Goal: Information Seeking & Learning: Compare options

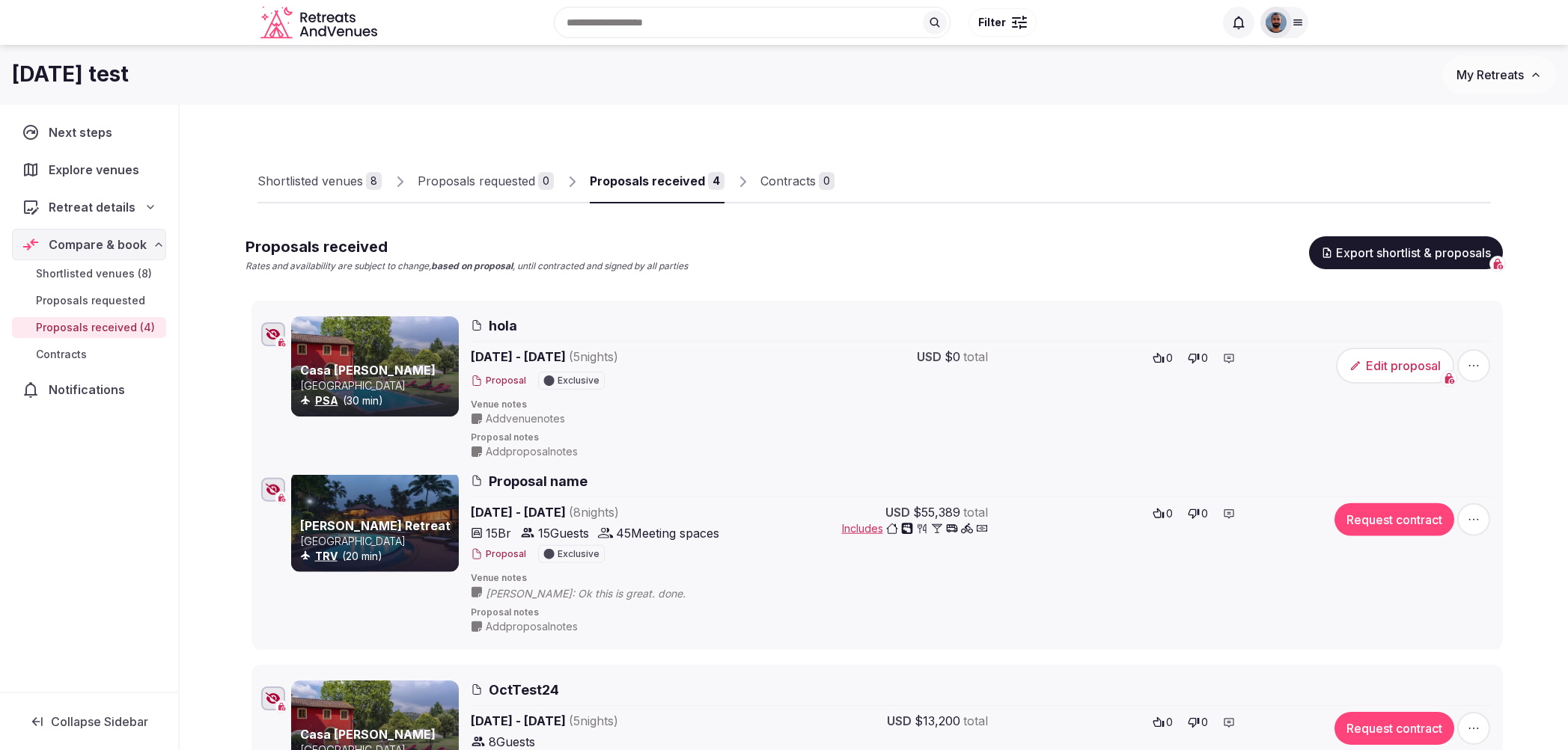
drag, startPoint x: 241, startPoint y: 300, endPoint x: 245, endPoint y: 315, distance: 15.5
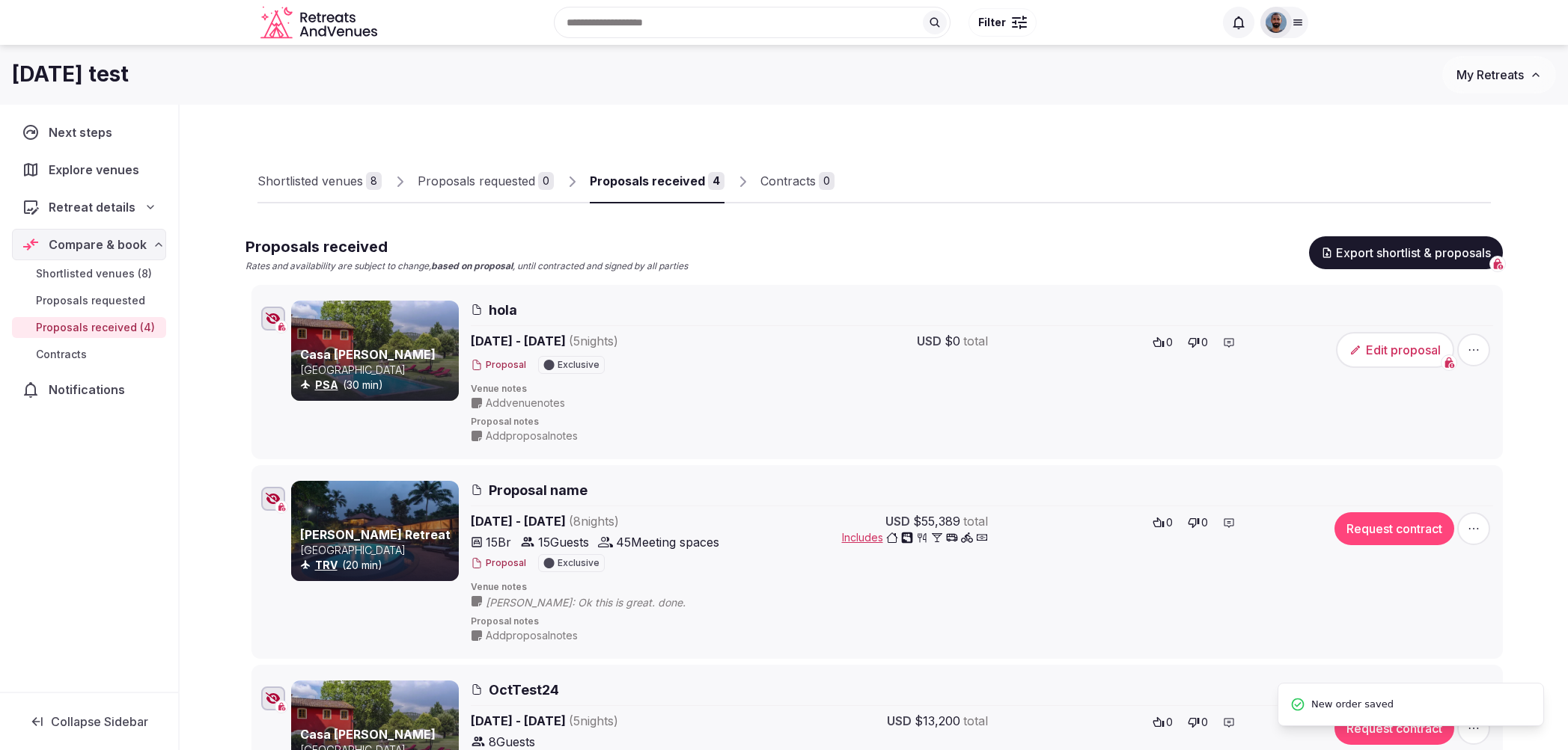
click at [271, 371] on div "Casa Matteucci Italy PSA (30 min) hola Nov 23rd - 28th, 2024 ( 5 night s ) Prop…" at bounding box center [877, 372] width 1237 height 149
click at [269, 319] on icon "button" at bounding box center [273, 319] width 15 height 12
drag, startPoint x: 268, startPoint y: 319, endPoint x: 280, endPoint y: 363, distance: 45.6
click at [269, 320] on icon "button" at bounding box center [272, 318] width 13 height 11
click at [1484, 351] on span "button" at bounding box center [1473, 350] width 33 height 33
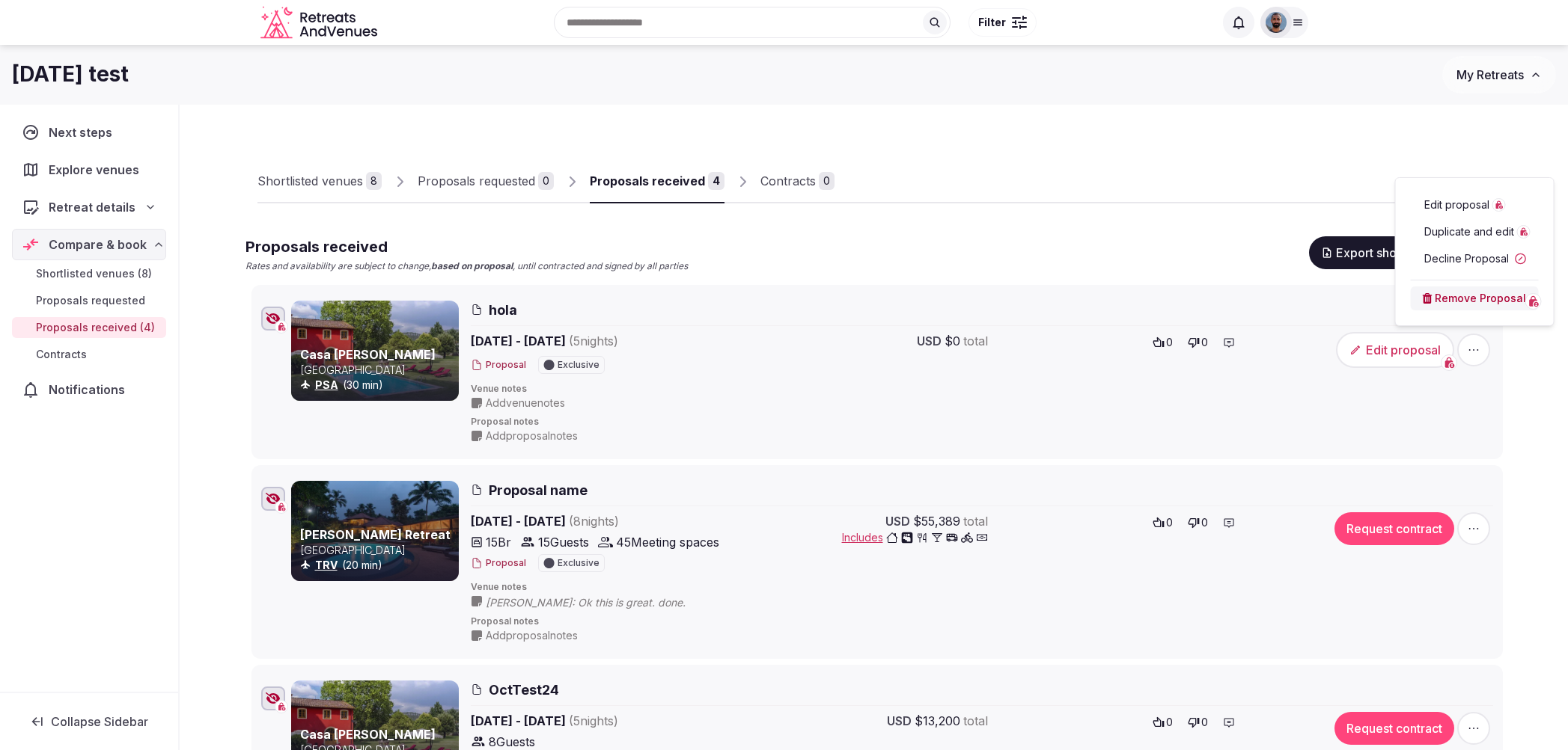
click at [1407, 255] on div "Edit proposal Duplicate and edit Decline Proposal Remove Proposal" at bounding box center [1475, 252] width 159 height 149
click at [1481, 351] on icon "button" at bounding box center [1474, 351] width 15 height 15
click at [485, 363] on button "Proposal" at bounding box center [499, 365] width 56 height 12
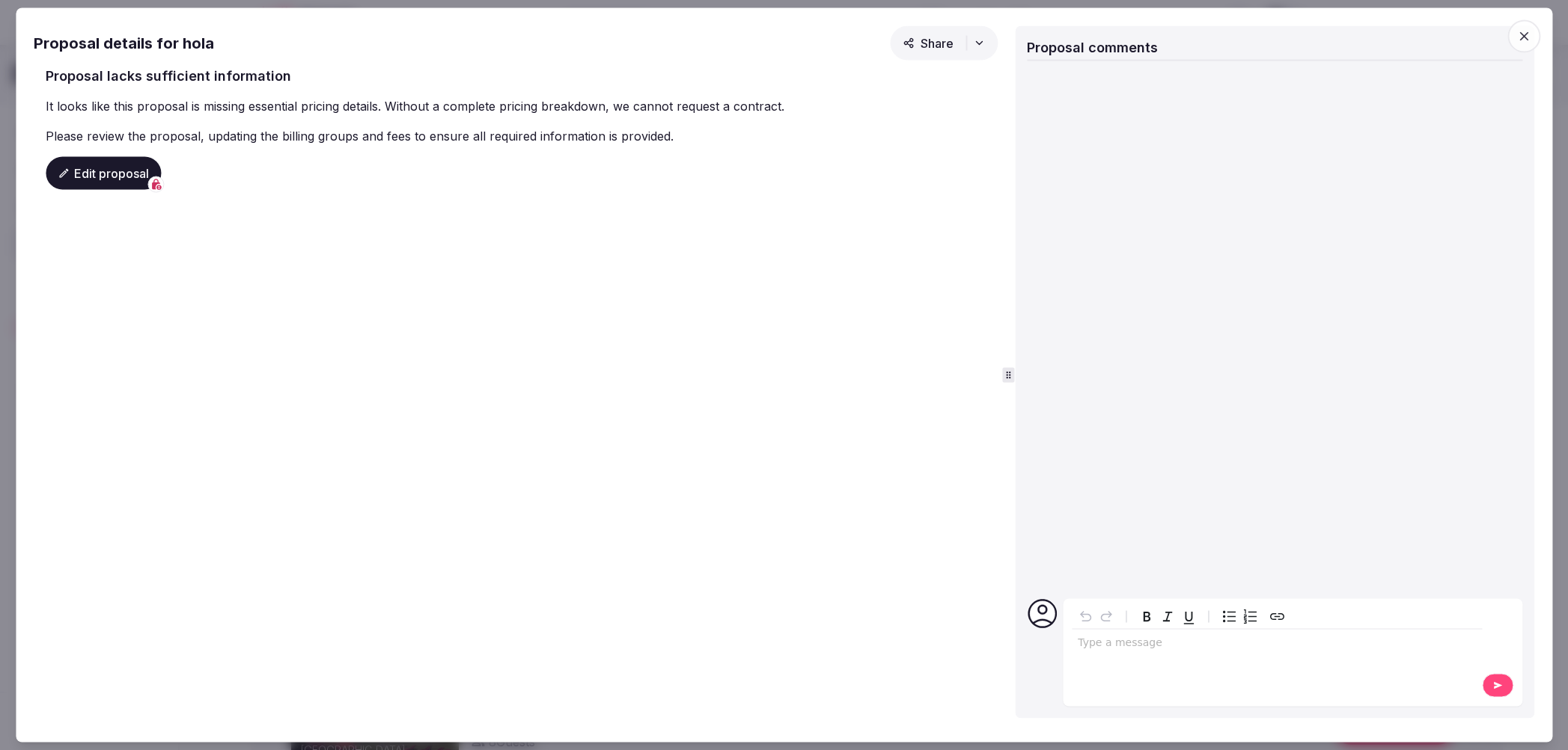
click at [983, 46] on icon "button" at bounding box center [979, 42] width 12 height 12
click at [983, 51] on button "Share" at bounding box center [943, 42] width 108 height 35
click at [1282, 618] on icon "Create link" at bounding box center [1276, 617] width 18 height 18
drag, startPoint x: 1231, startPoint y: 658, endPoint x: 1105, endPoint y: 648, distance: 126.4
click at [1229, 658] on div "editable markdown" at bounding box center [1276, 644] width 410 height 30
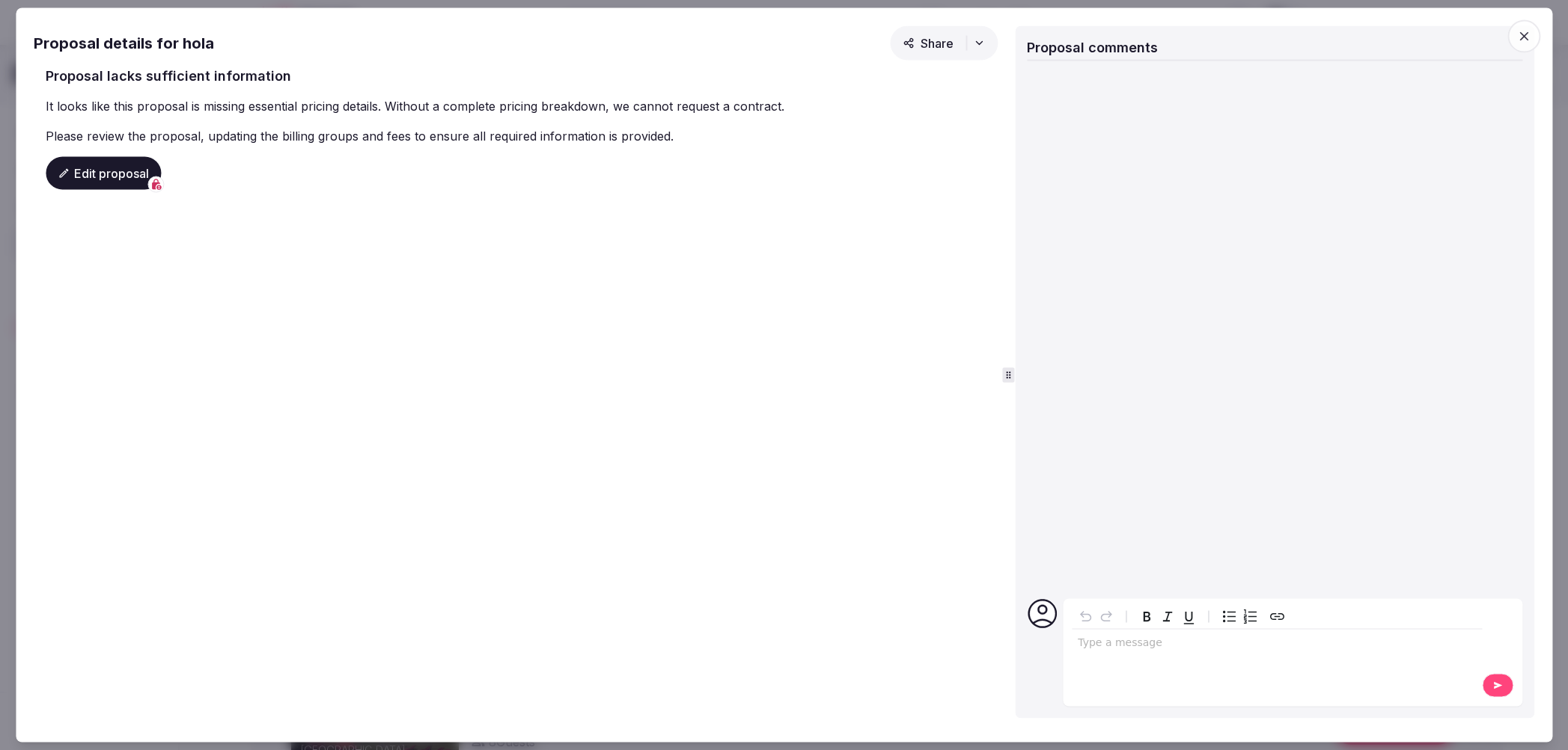
click at [1044, 614] on icon at bounding box center [1041, 615] width 29 height 29
click at [1491, 681] on button at bounding box center [1497, 686] width 32 height 24
click at [87, 172] on button "Edit proposal" at bounding box center [104, 173] width 115 height 33
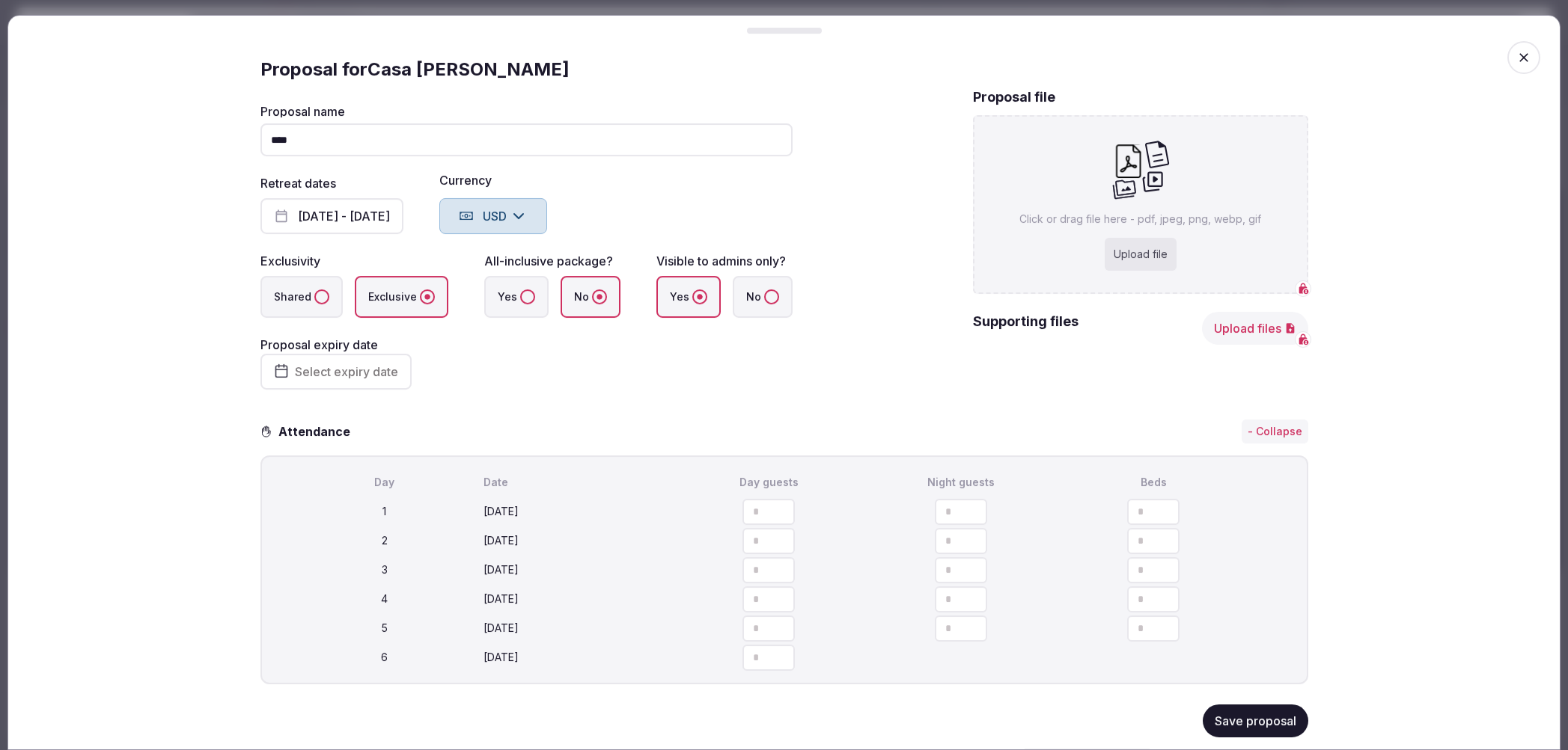
click at [1519, 62] on icon "button" at bounding box center [1524, 58] width 15 height 15
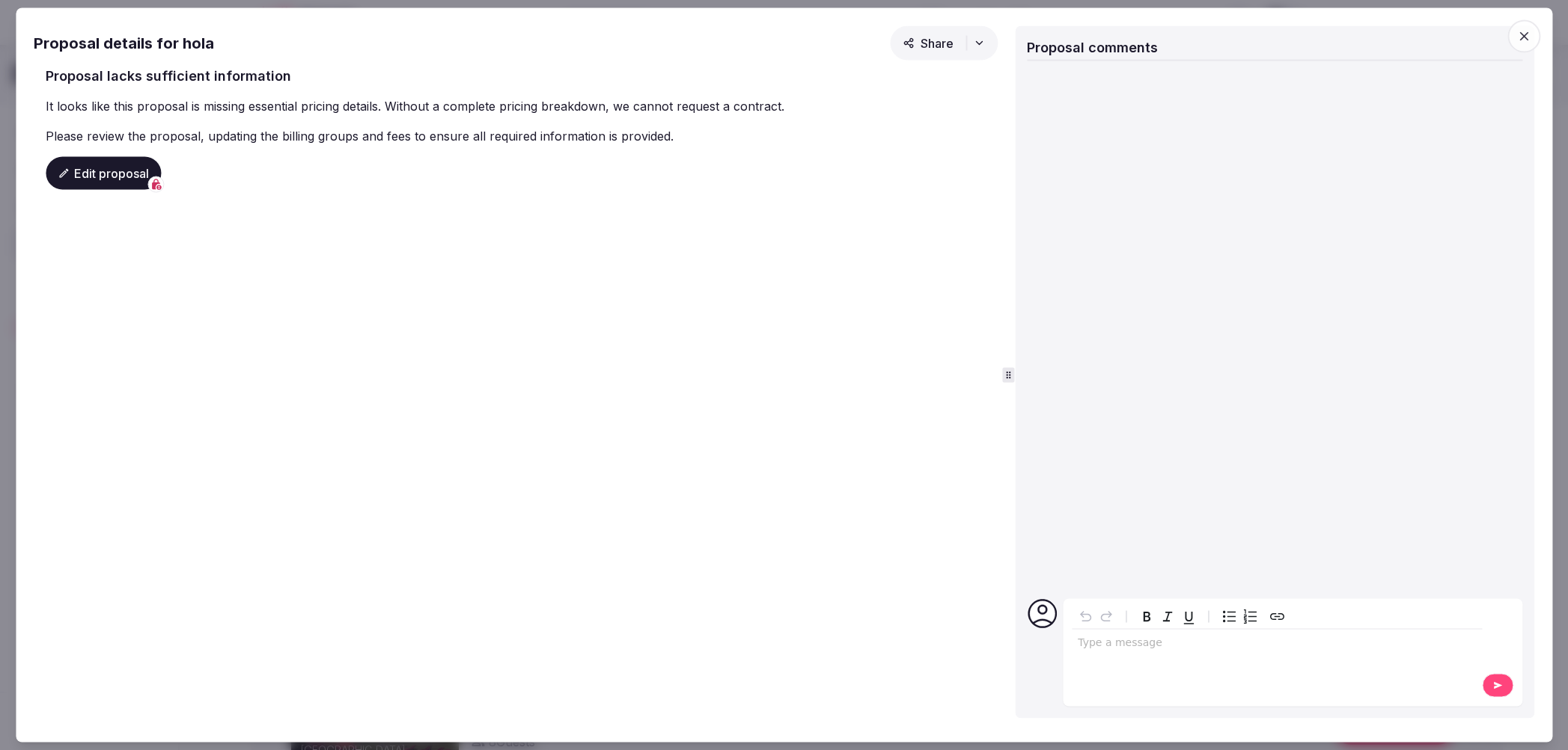
click at [1518, 38] on icon "button" at bounding box center [1524, 36] width 15 height 15
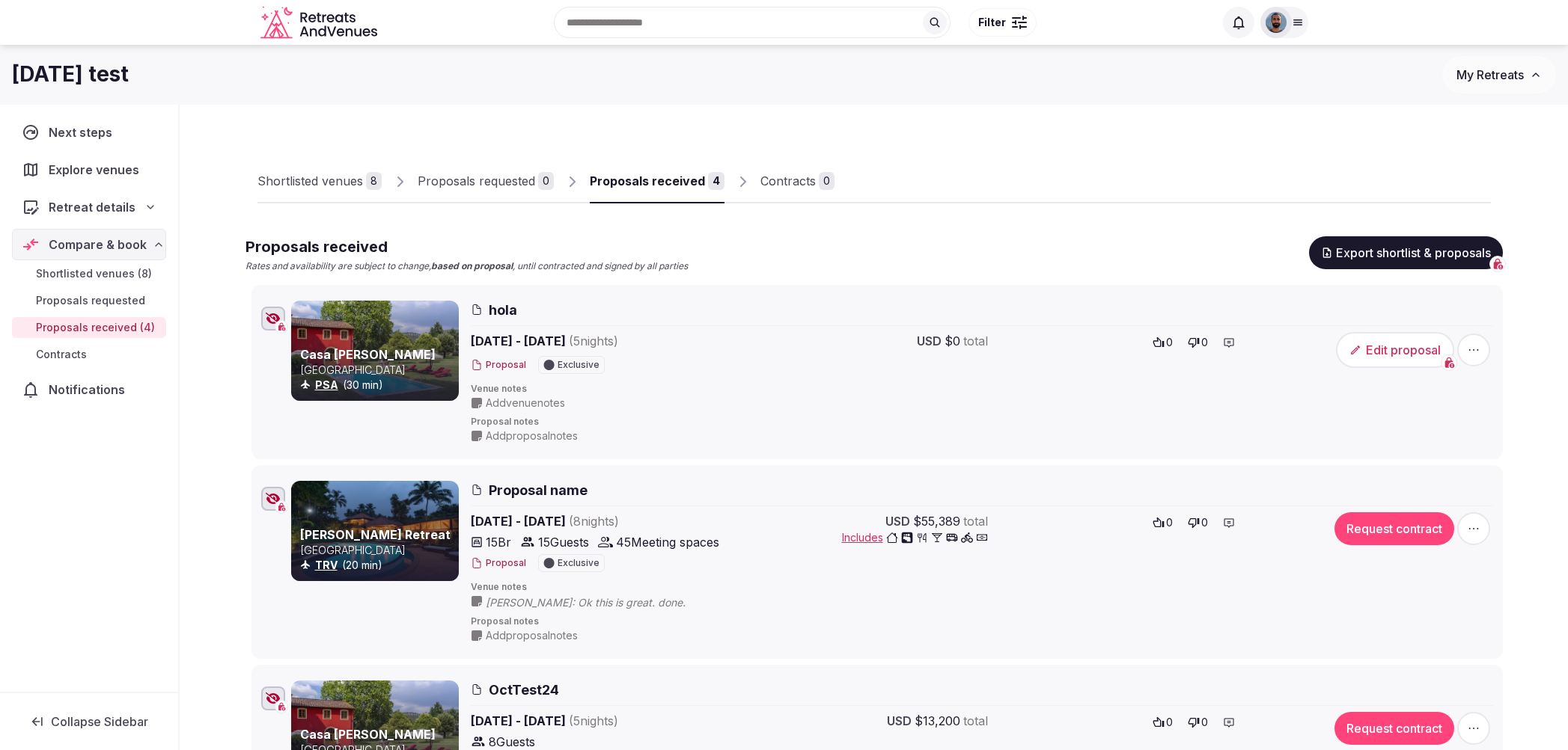
click at [523, 559] on button "Proposal" at bounding box center [499, 563] width 56 height 12
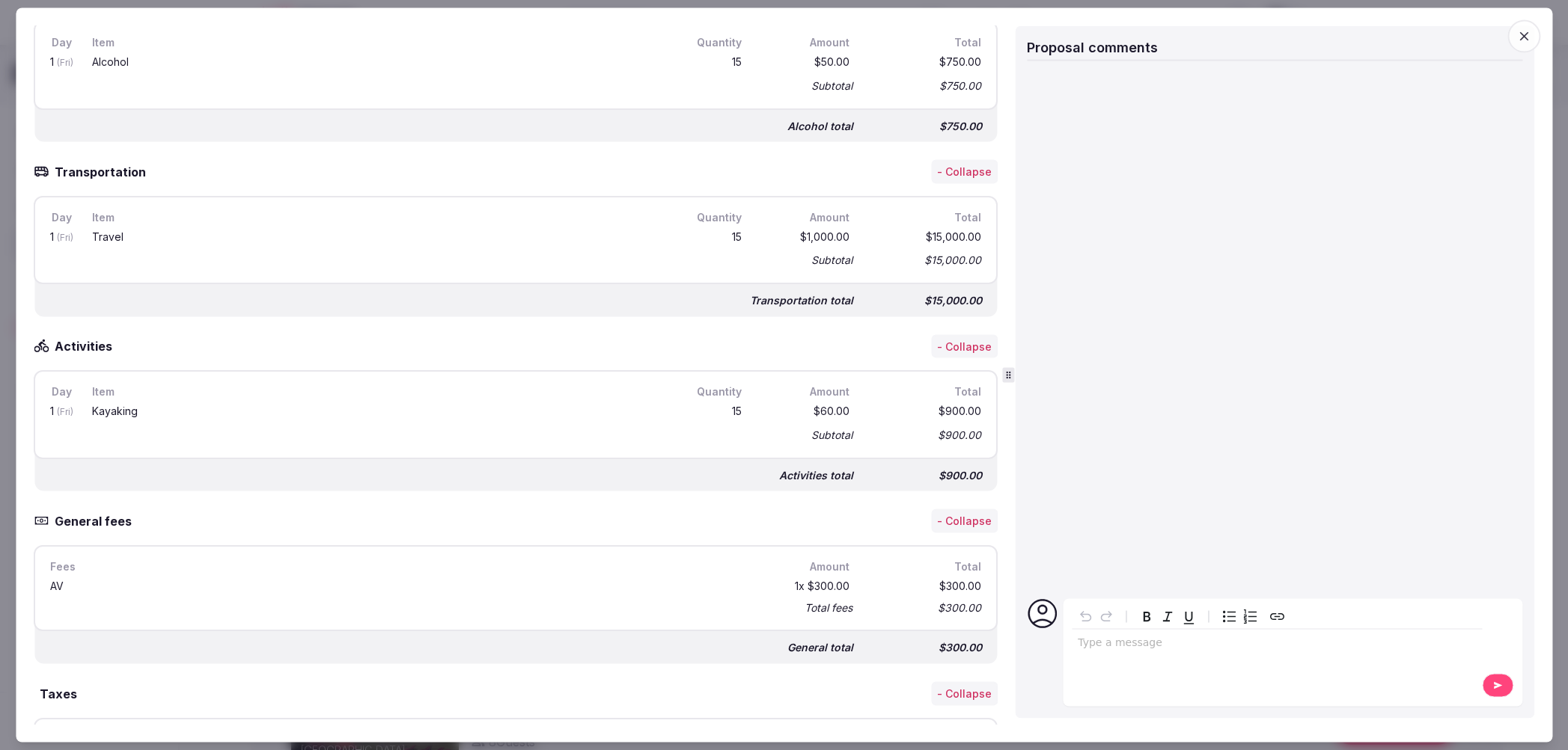
scroll to position [1666, 0]
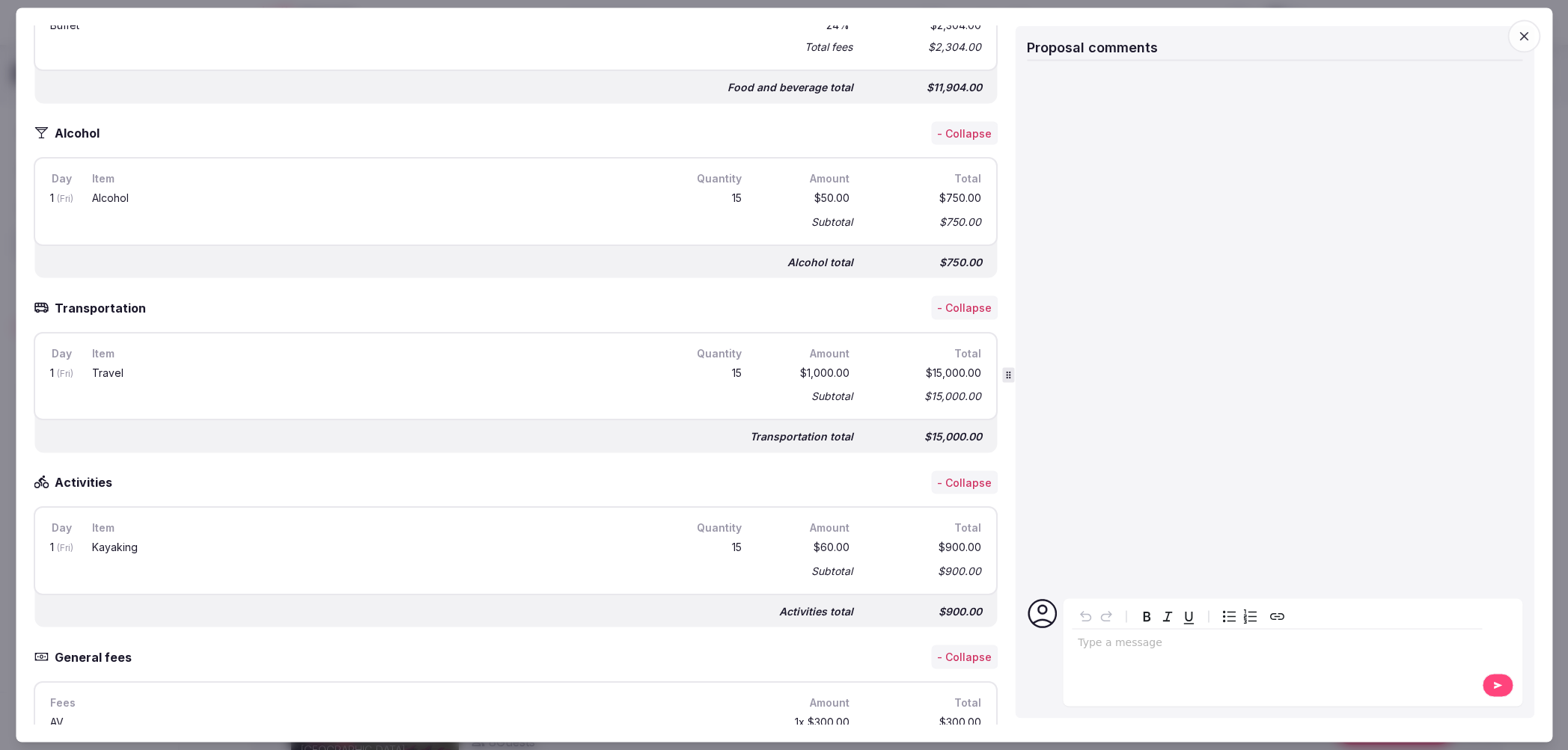
click at [954, 471] on button "- Collapse" at bounding box center [964, 482] width 66 height 24
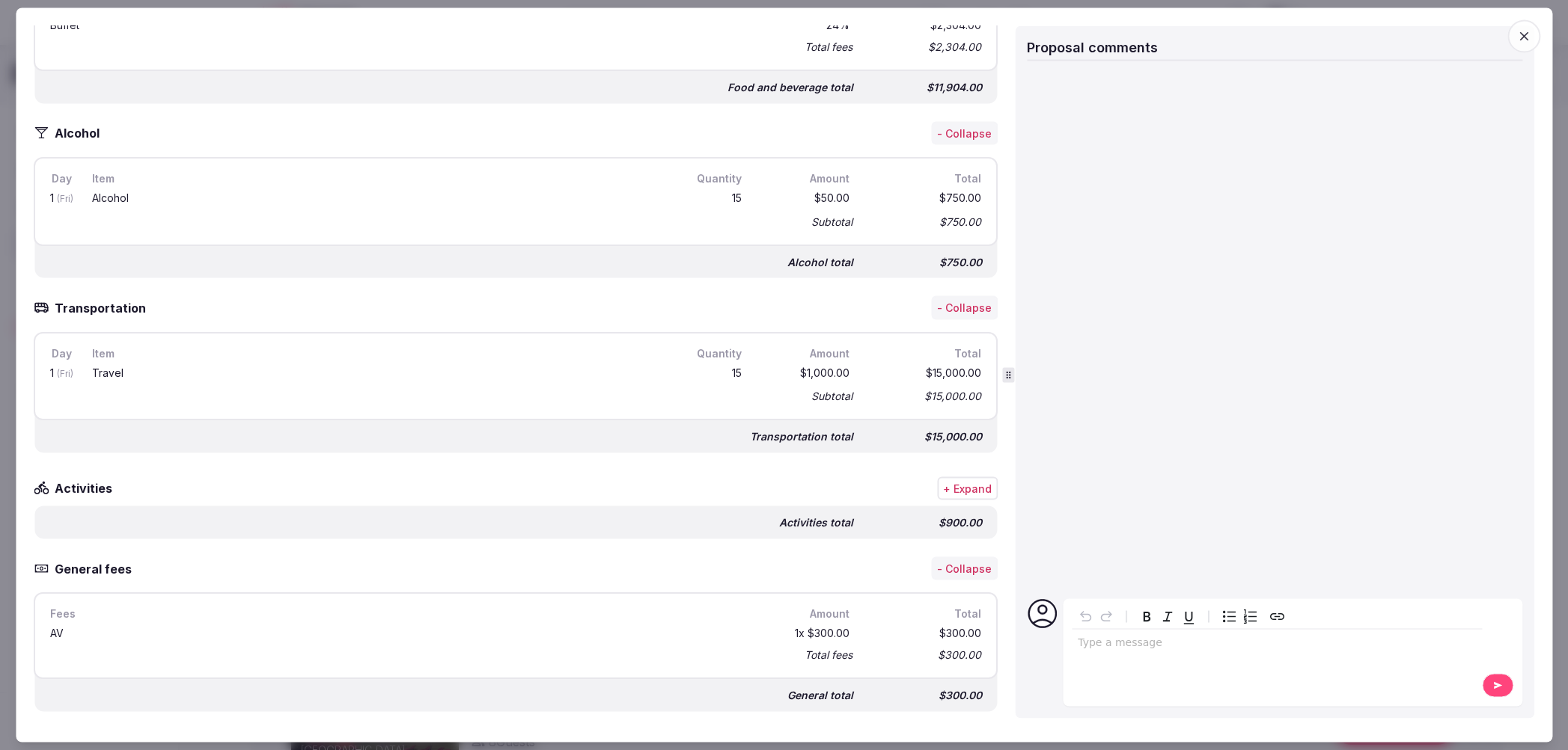
click at [955, 476] on button "+ Expand" at bounding box center [967, 488] width 61 height 24
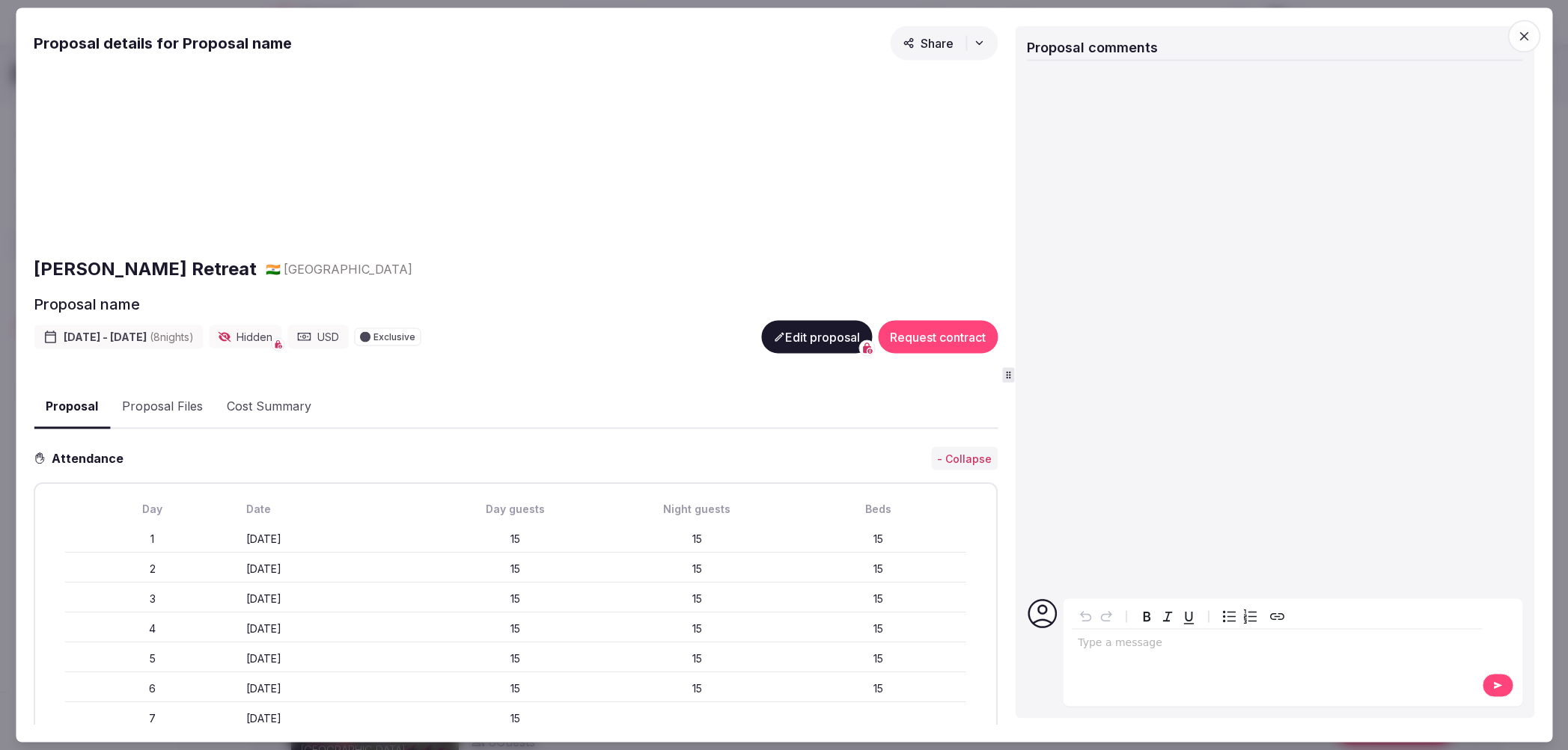
scroll to position [0, 0]
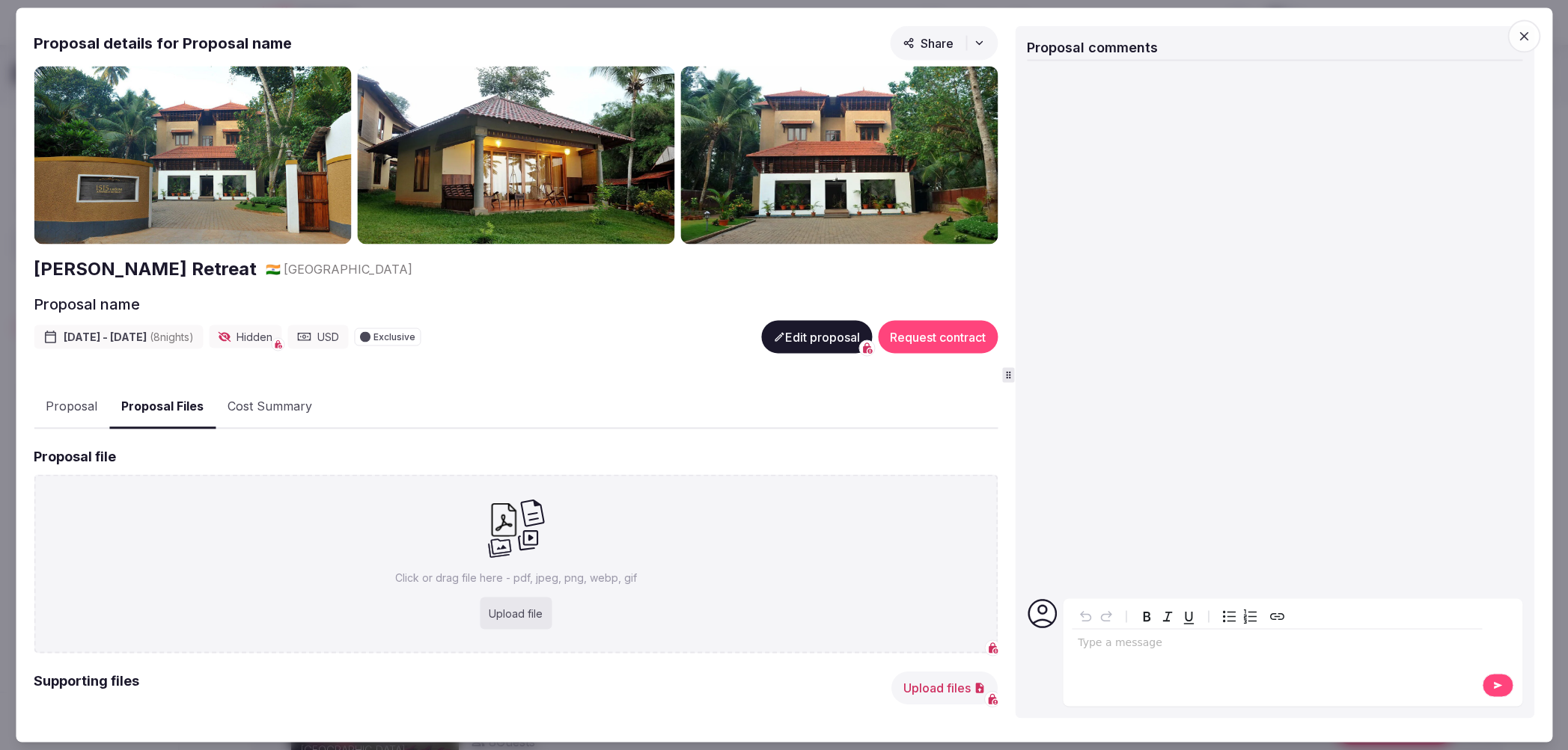
drag, startPoint x: 140, startPoint y: 396, endPoint x: 240, endPoint y: 400, distance: 100.1
click at [140, 396] on button "Proposal Files" at bounding box center [162, 406] width 107 height 44
click at [276, 402] on button "Cost Summary" at bounding box center [269, 406] width 109 height 43
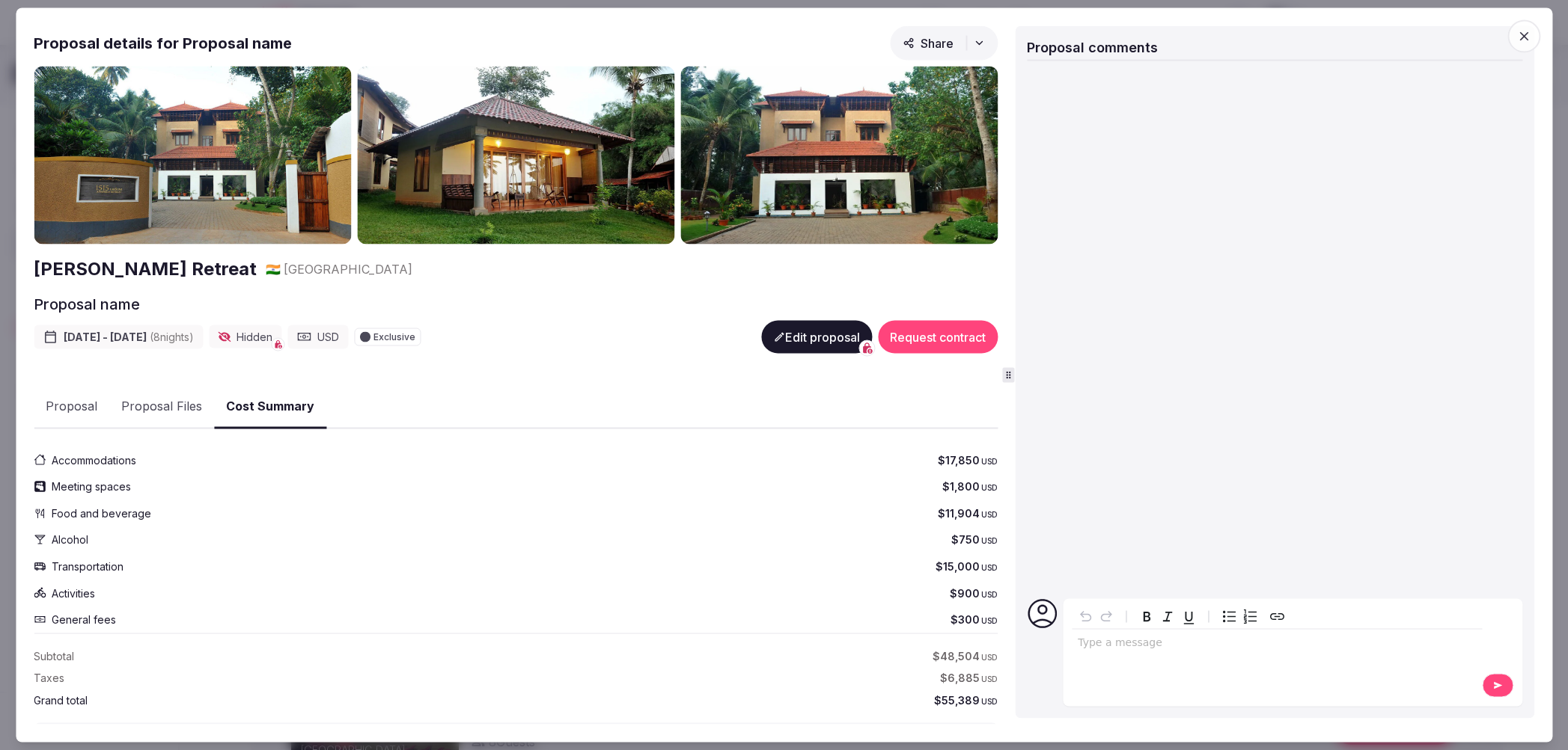
click at [192, 407] on button "Proposal Files" at bounding box center [161, 406] width 105 height 43
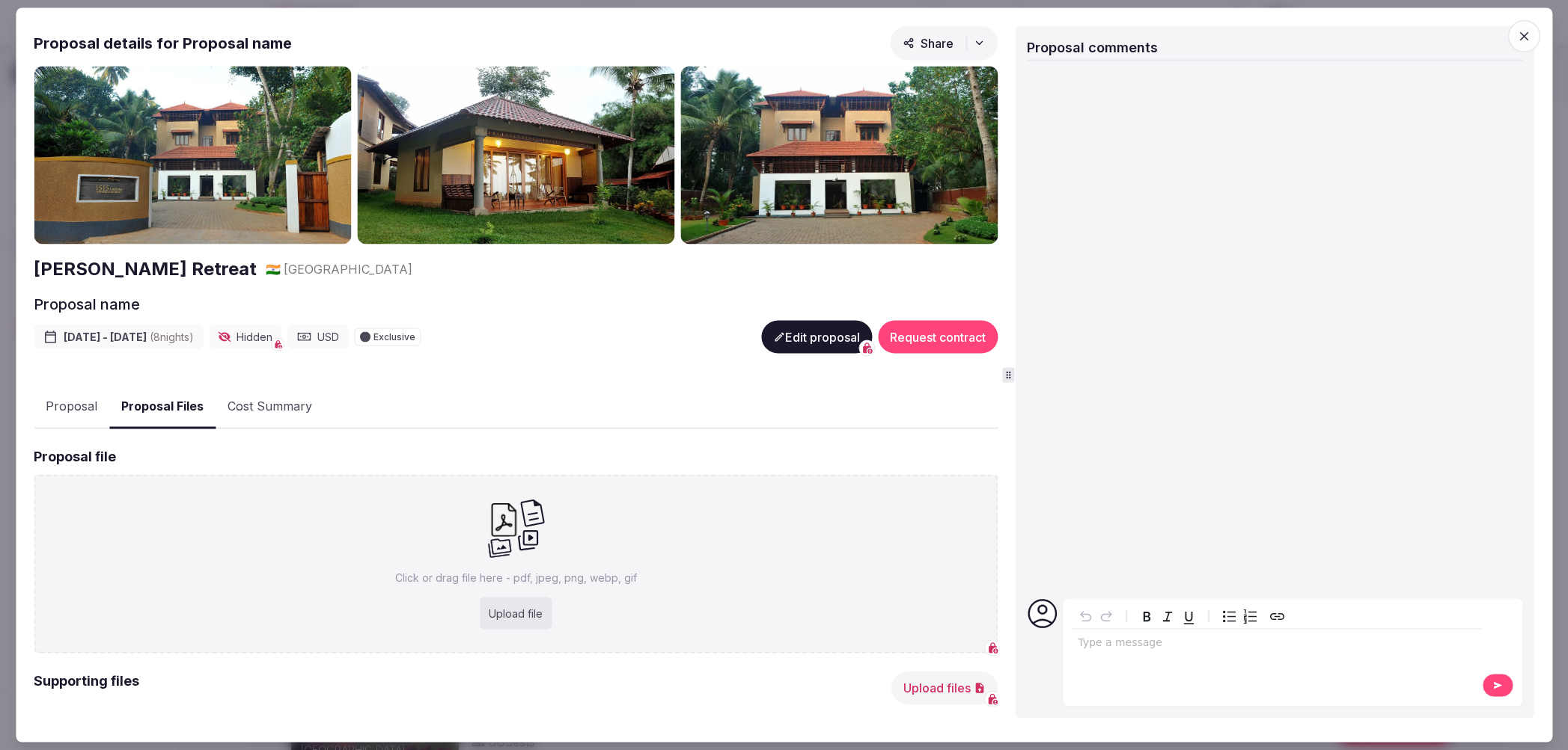
drag, startPoint x: 63, startPoint y: 407, endPoint x: 80, endPoint y: 408, distance: 17.0
click at [63, 407] on button "Proposal" at bounding box center [71, 406] width 76 height 43
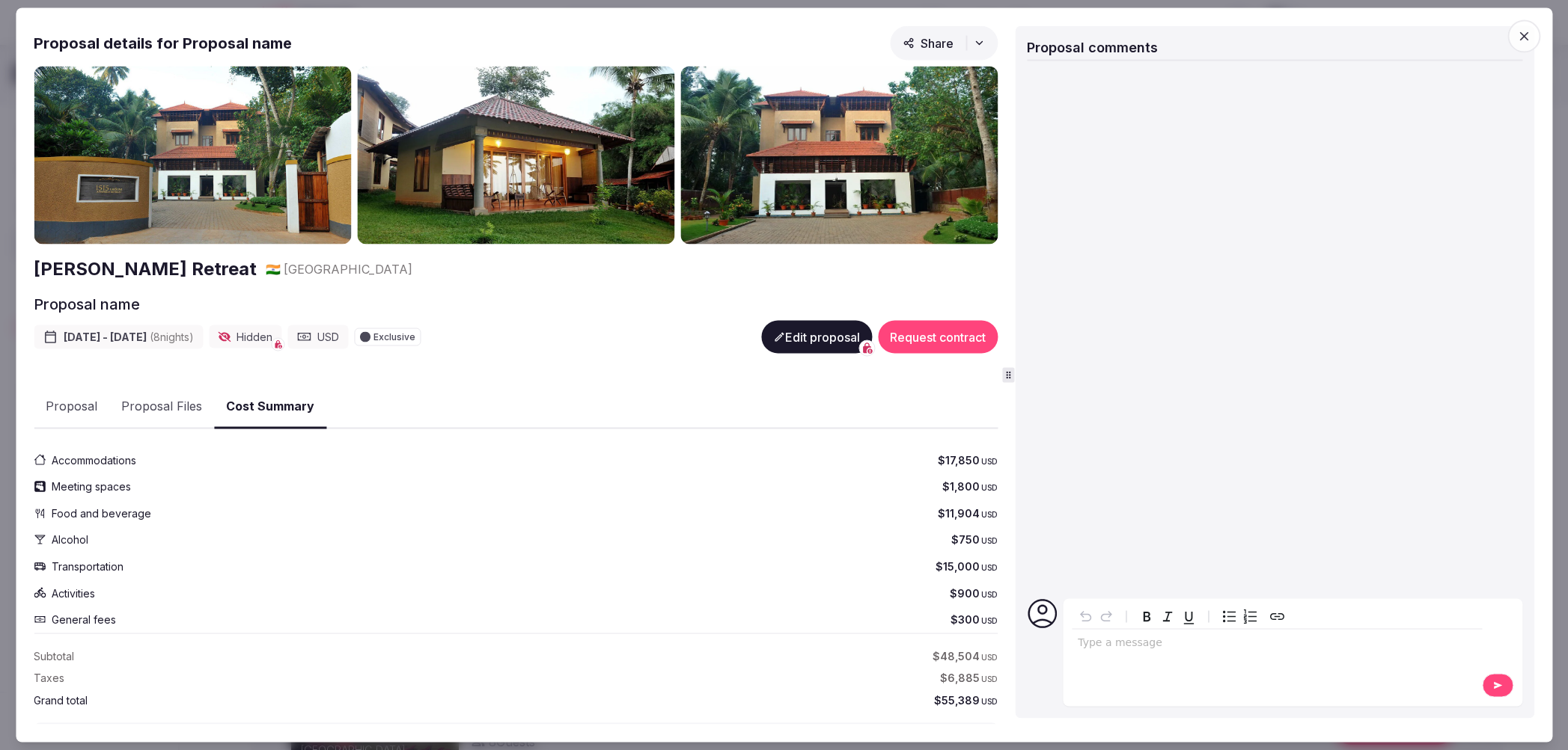
click at [242, 407] on button "Cost Summary" at bounding box center [270, 406] width 112 height 44
click at [60, 410] on button "Proposal" at bounding box center [71, 406] width 76 height 43
click at [276, 408] on button "Cost Summary" at bounding box center [270, 406] width 112 height 44
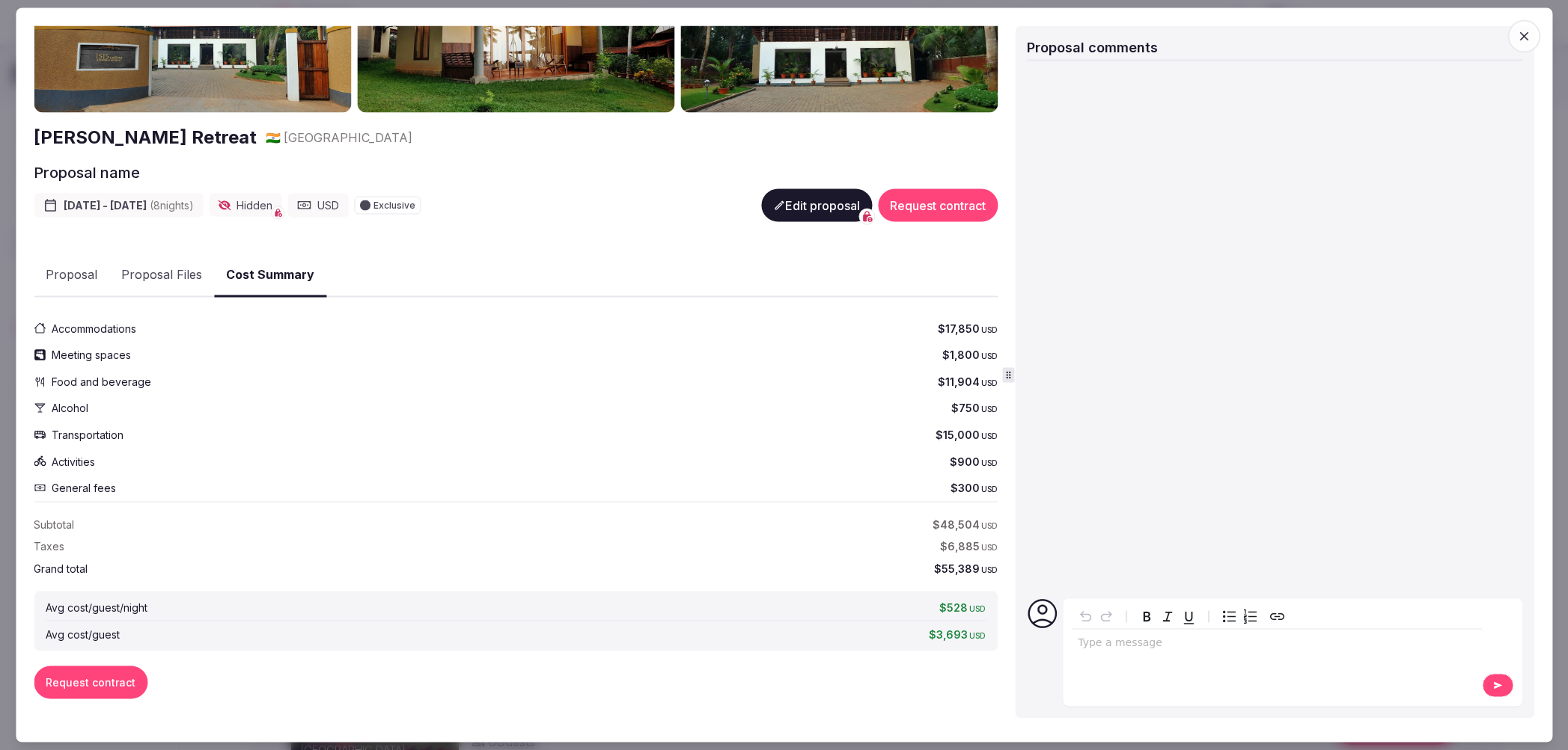
scroll to position [131, 0]
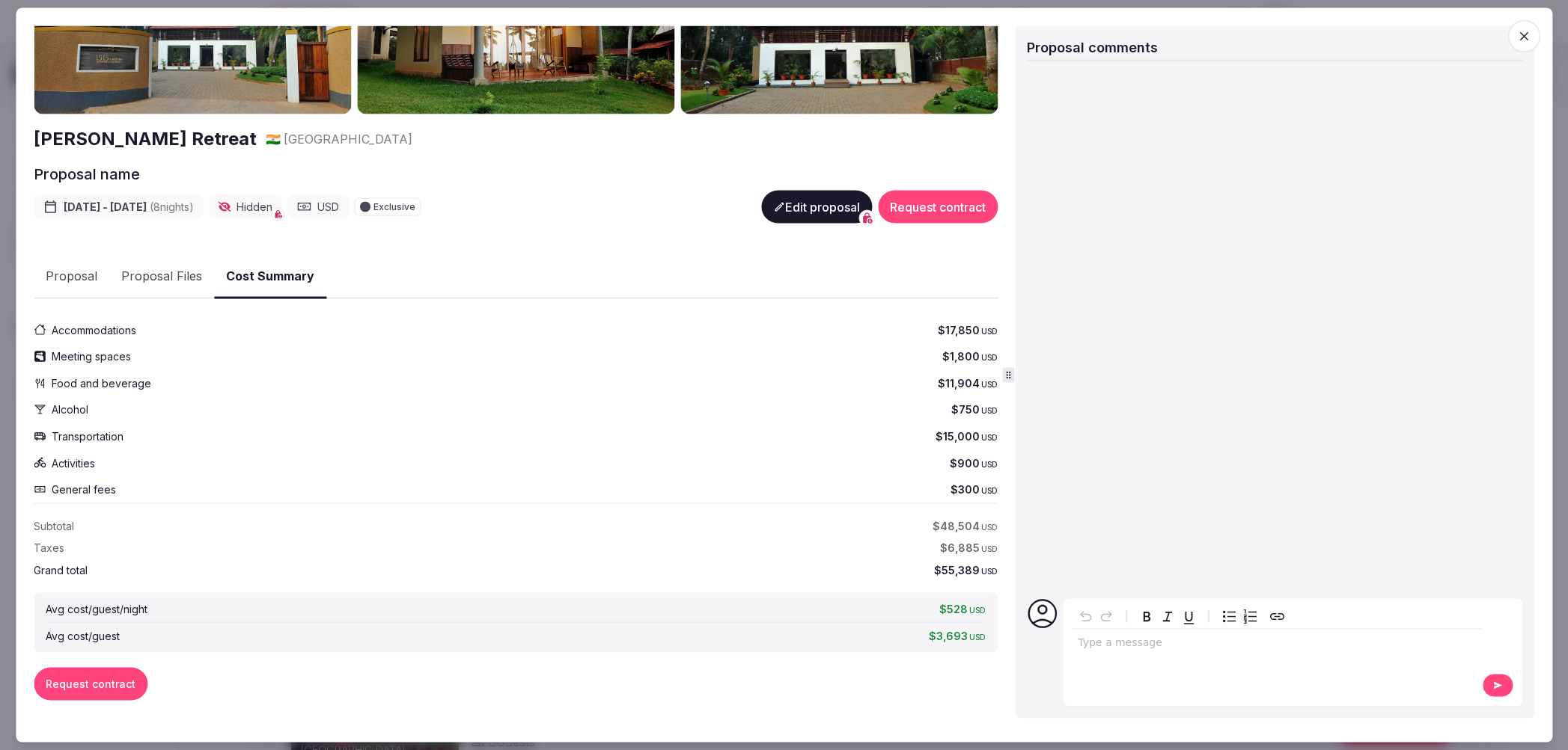
click at [86, 281] on button "Proposal" at bounding box center [71, 277] width 76 height 43
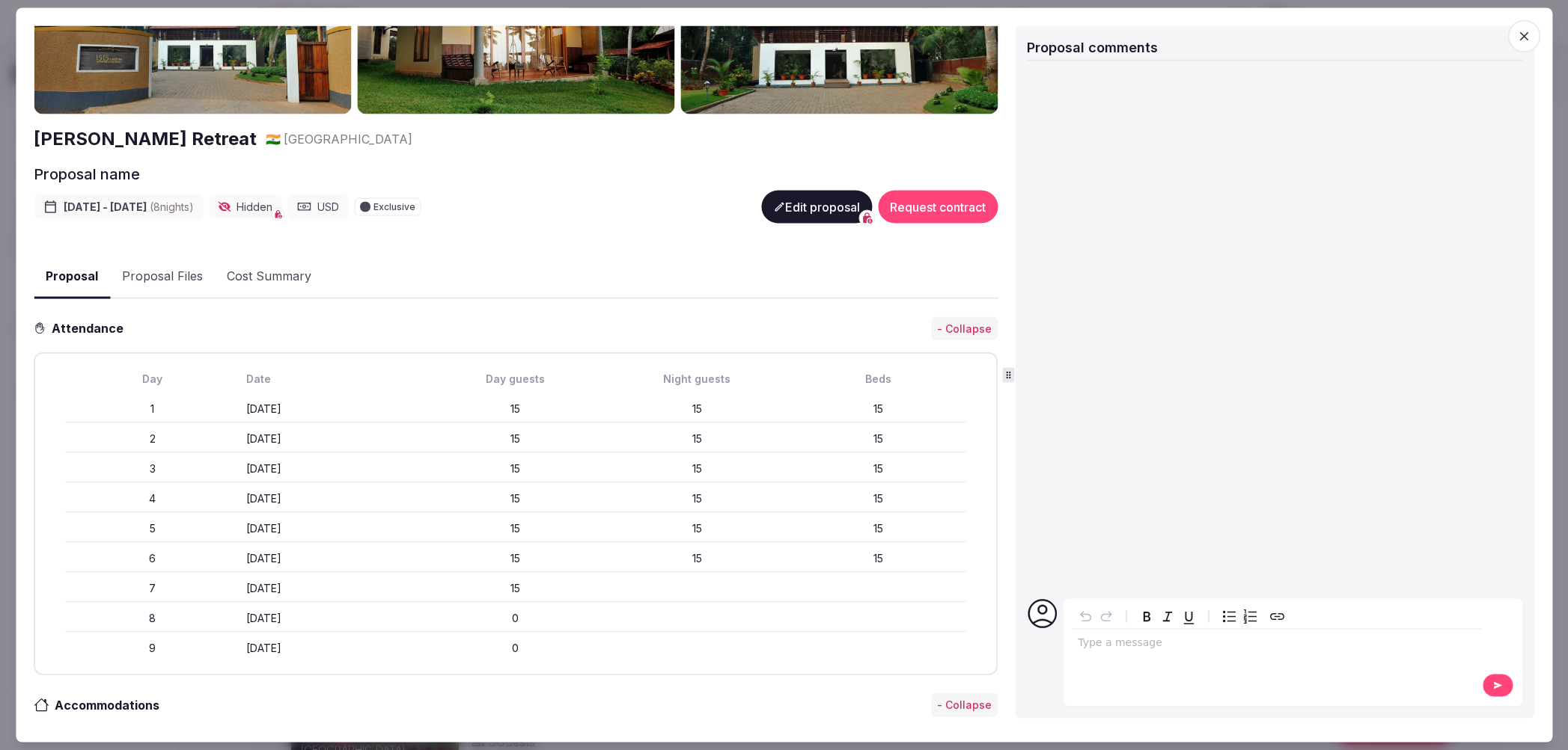
scroll to position [0, 0]
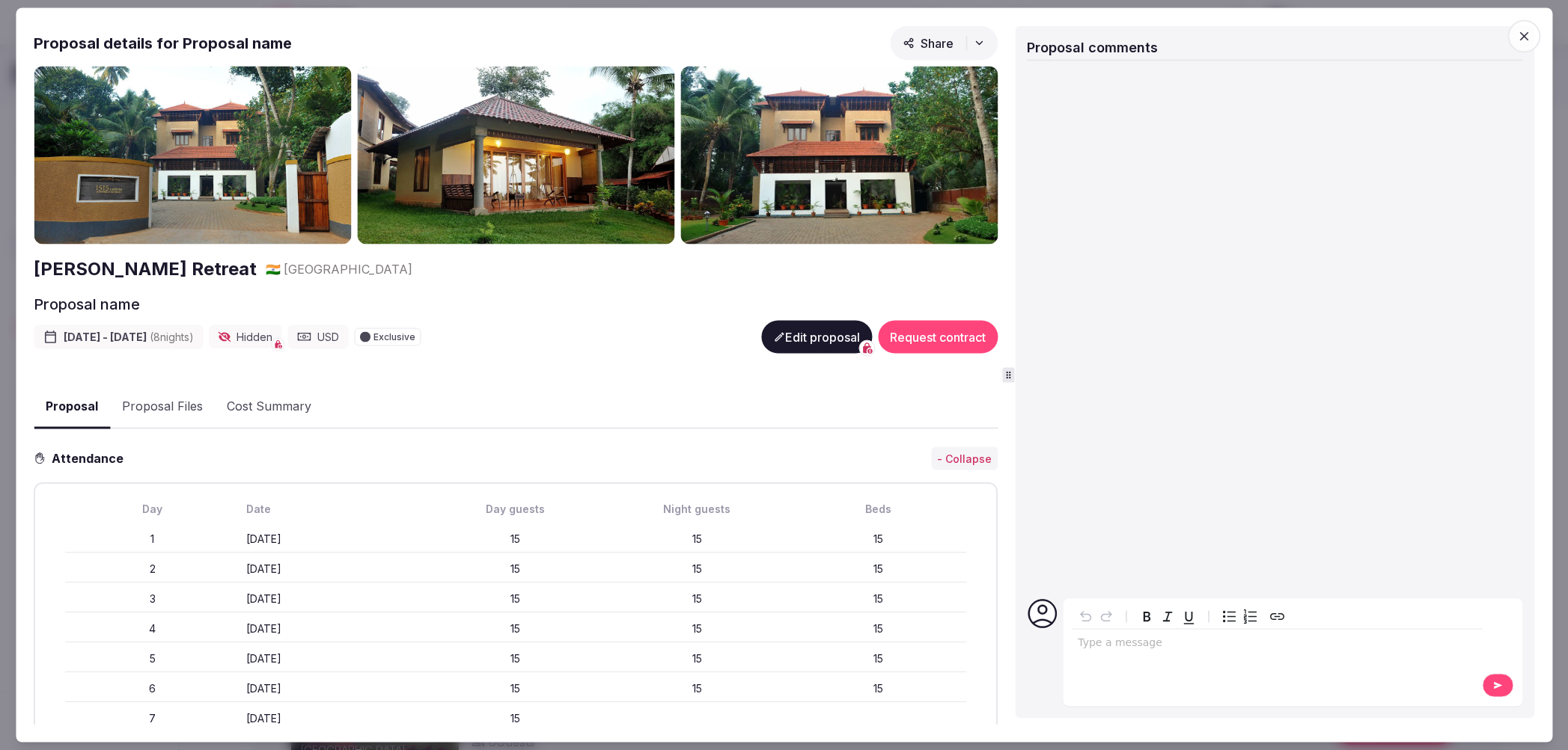
click at [946, 45] on span "Share" at bounding box center [927, 43] width 51 height 15
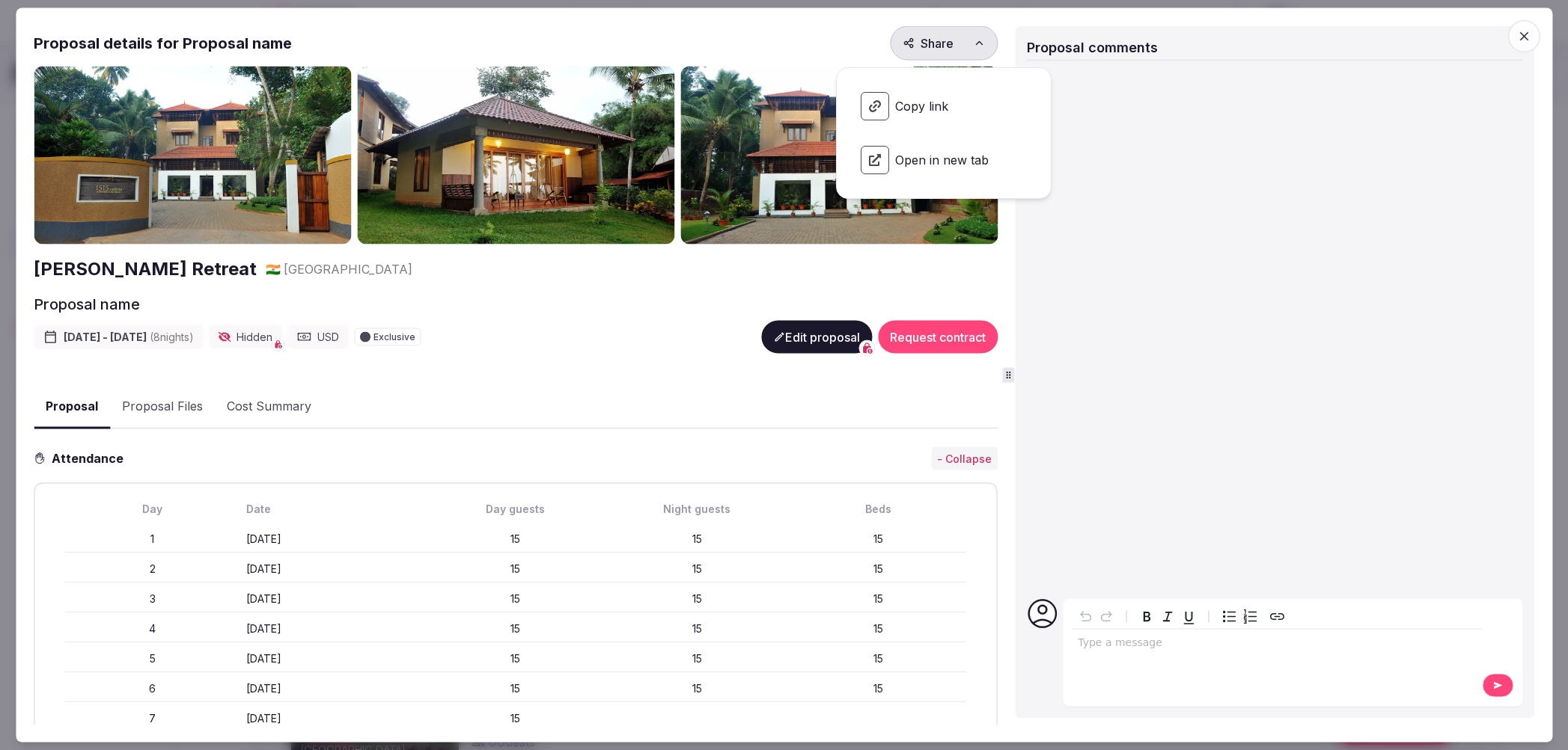
click at [945, 33] on button "Share" at bounding box center [943, 42] width 108 height 35
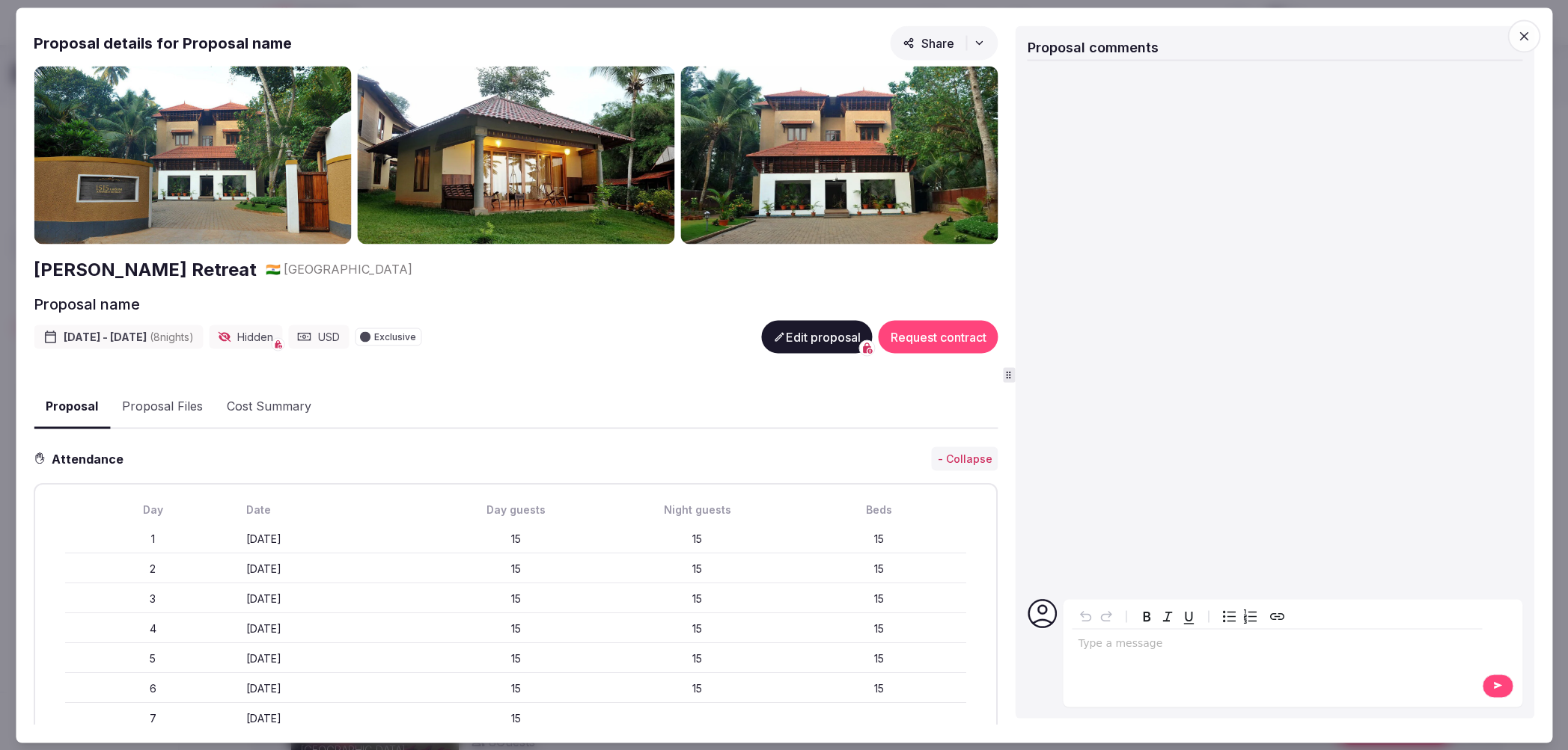
drag, startPoint x: 9, startPoint y: 25, endPoint x: 55, endPoint y: 47, distance: 51.0
click at [9, 25] on div at bounding box center [784, 375] width 1568 height 750
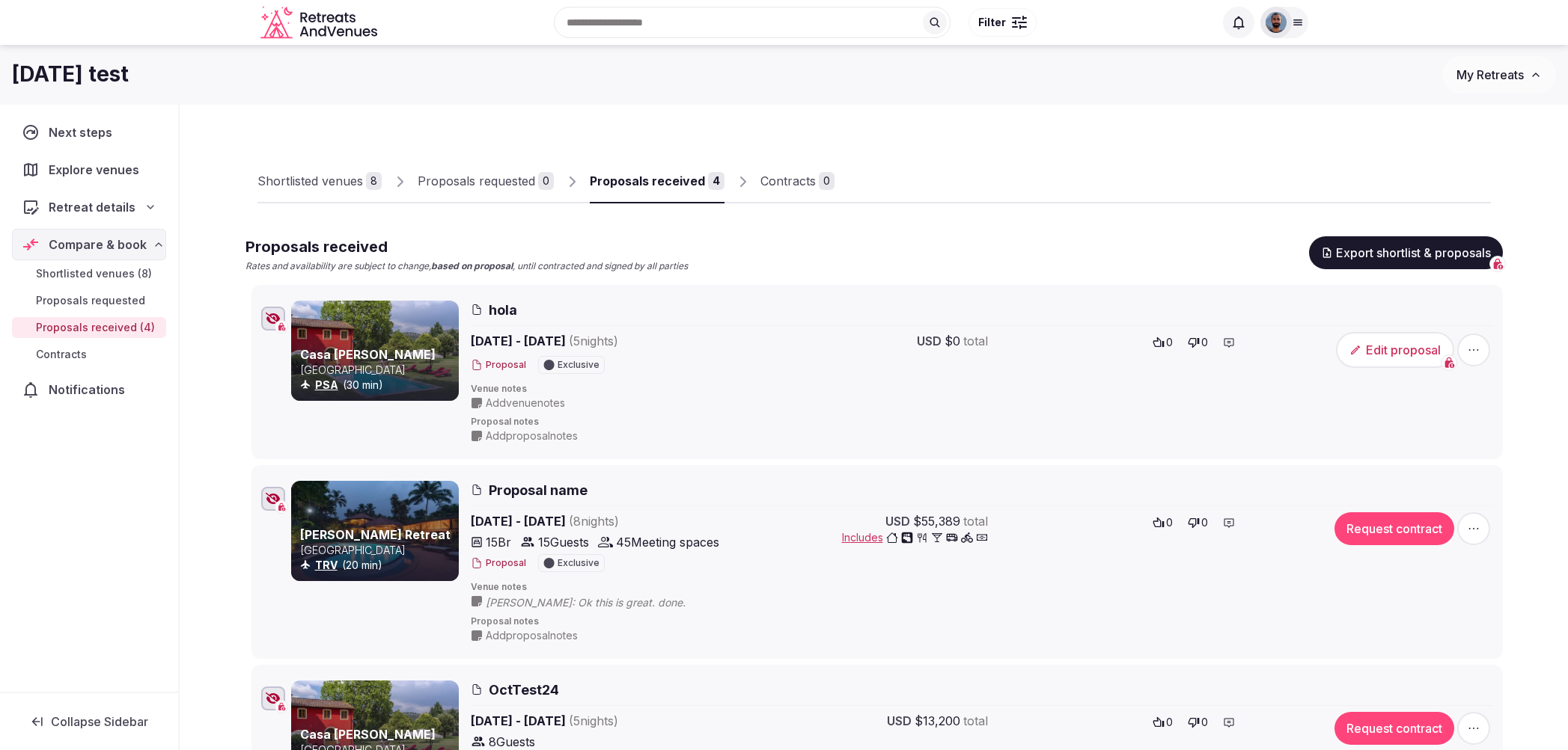
click at [328, 182] on div "Shortlisted venues" at bounding box center [310, 181] width 106 height 18
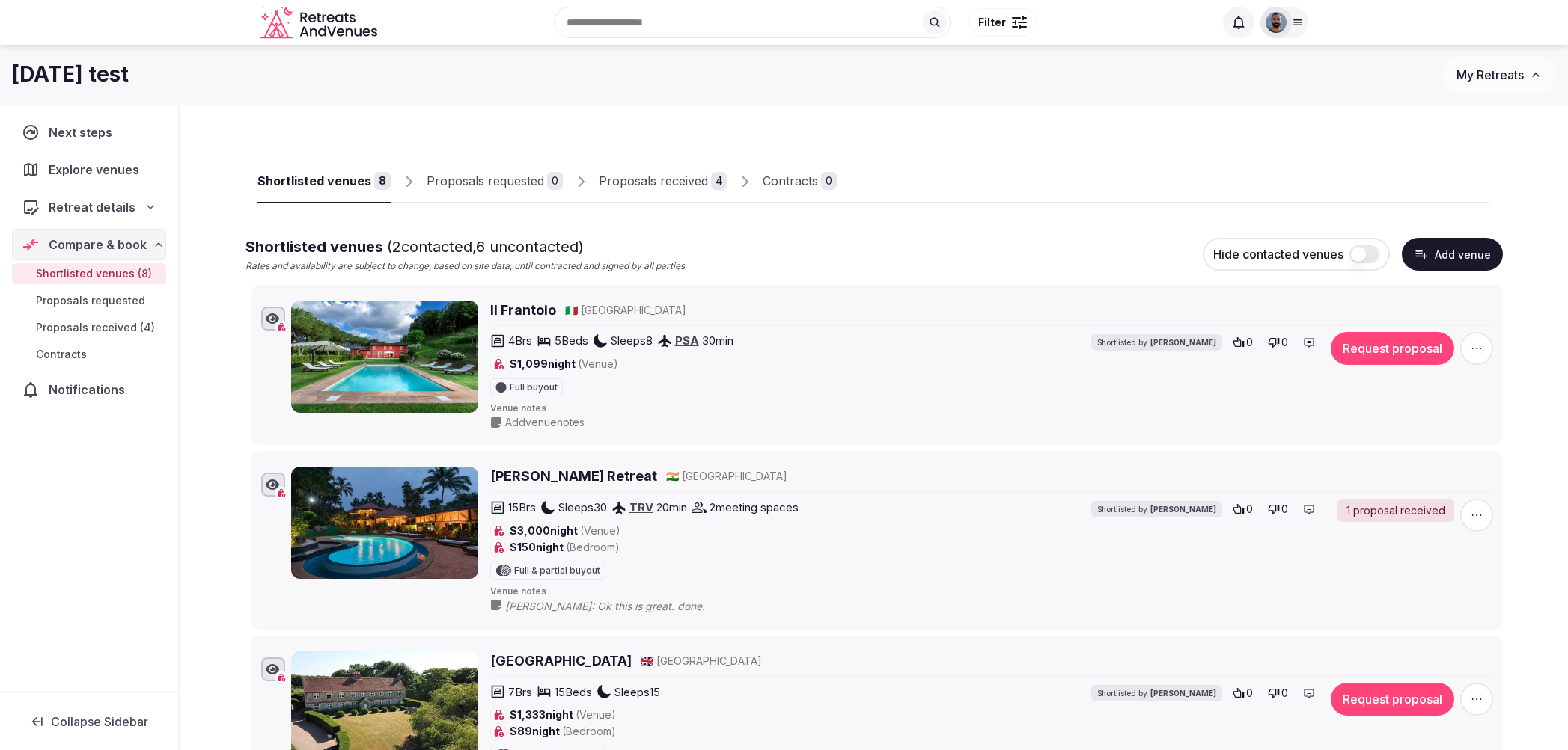
click at [637, 178] on div "Proposals received" at bounding box center [653, 181] width 110 height 18
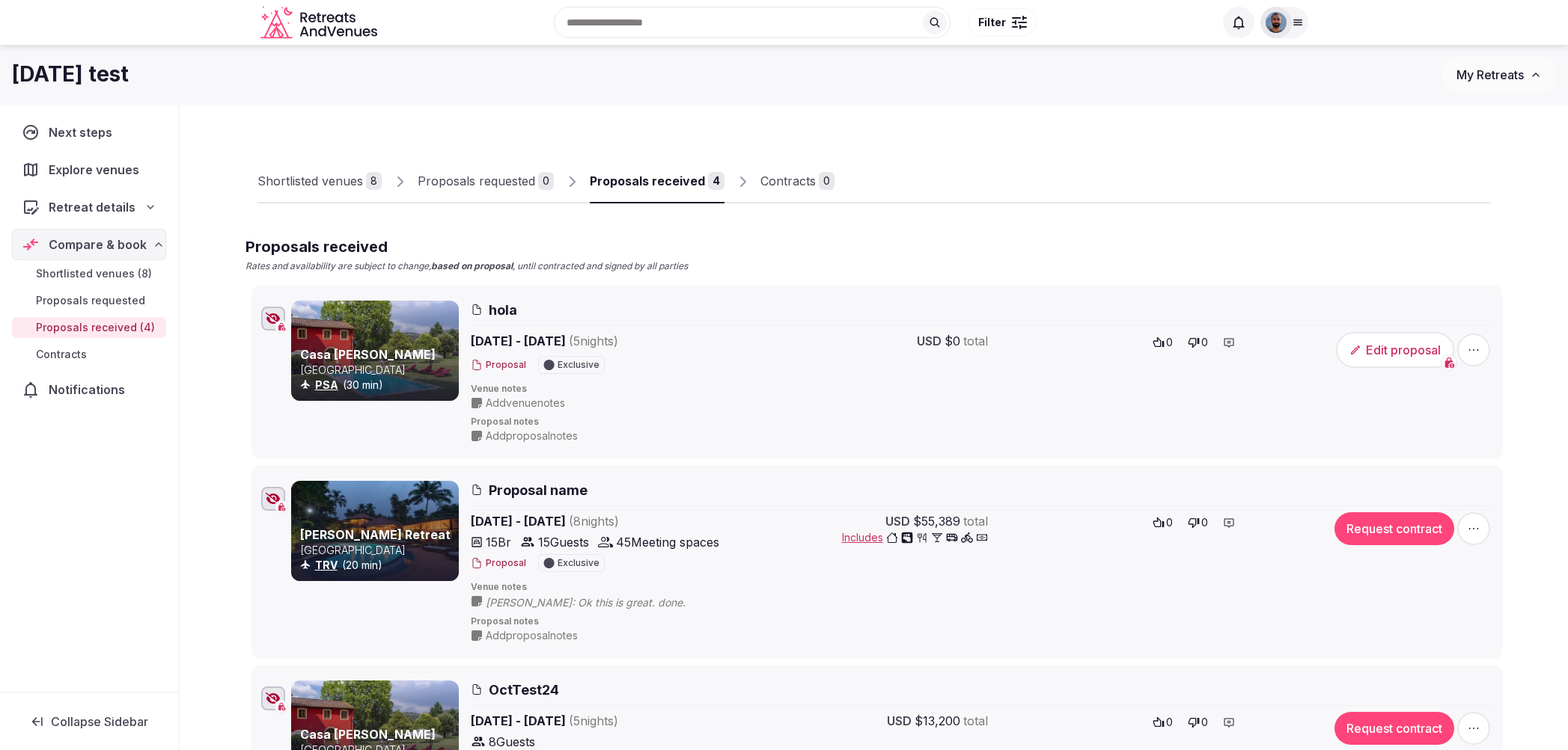
click at [311, 175] on div "Shortlisted venues" at bounding box center [310, 181] width 106 height 18
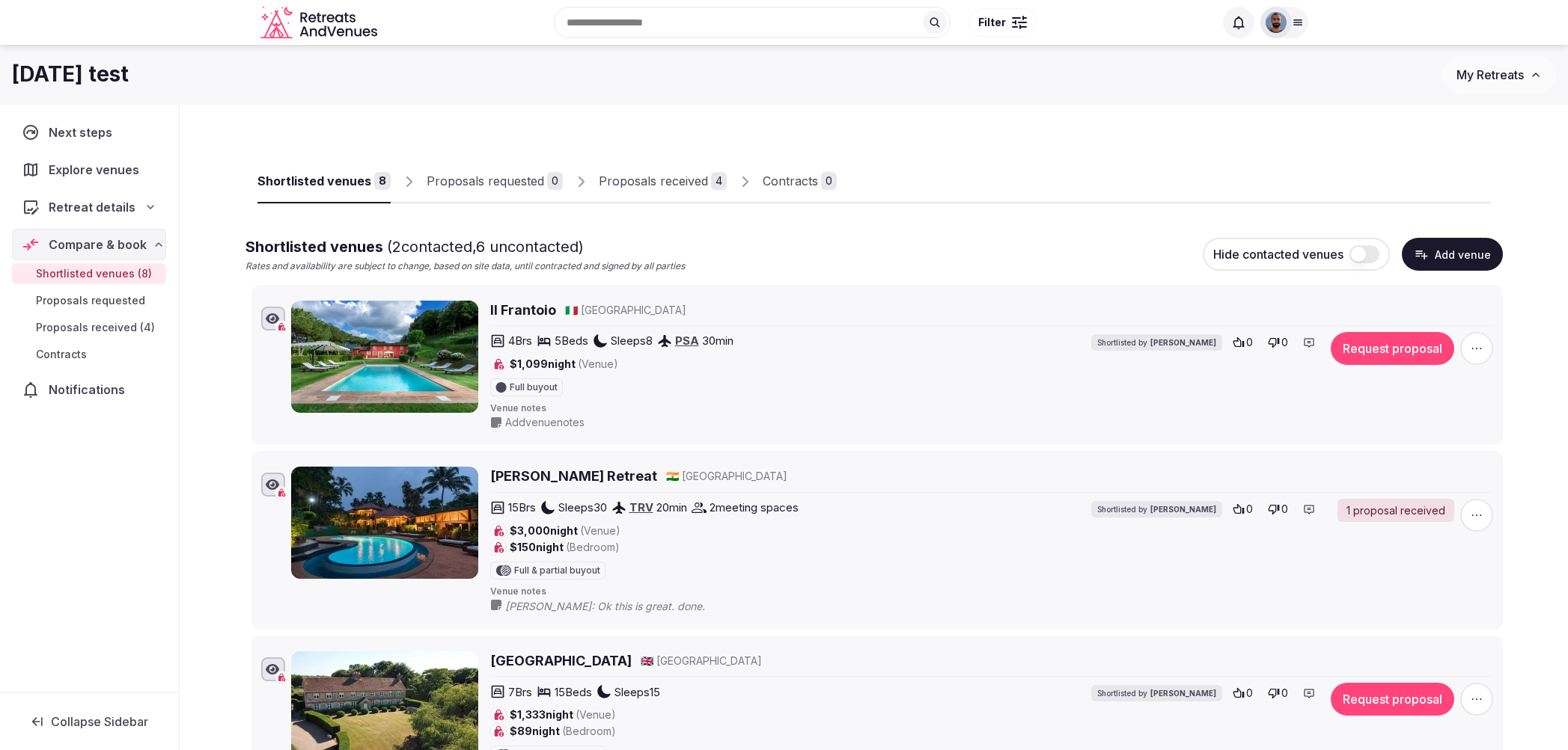
click at [649, 177] on div "Proposals received" at bounding box center [653, 181] width 110 height 18
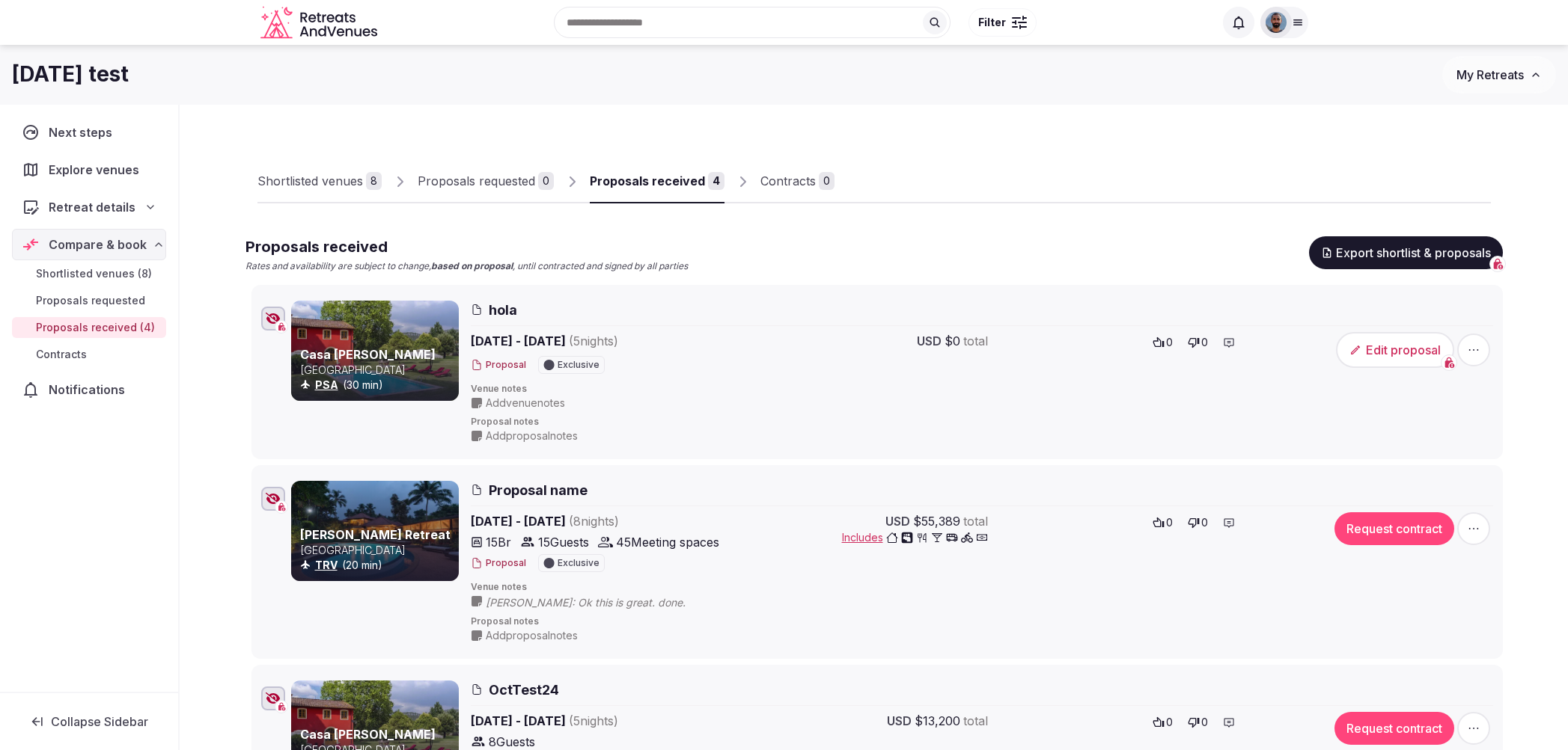
click at [327, 176] on div "Shortlisted venues" at bounding box center [310, 181] width 106 height 18
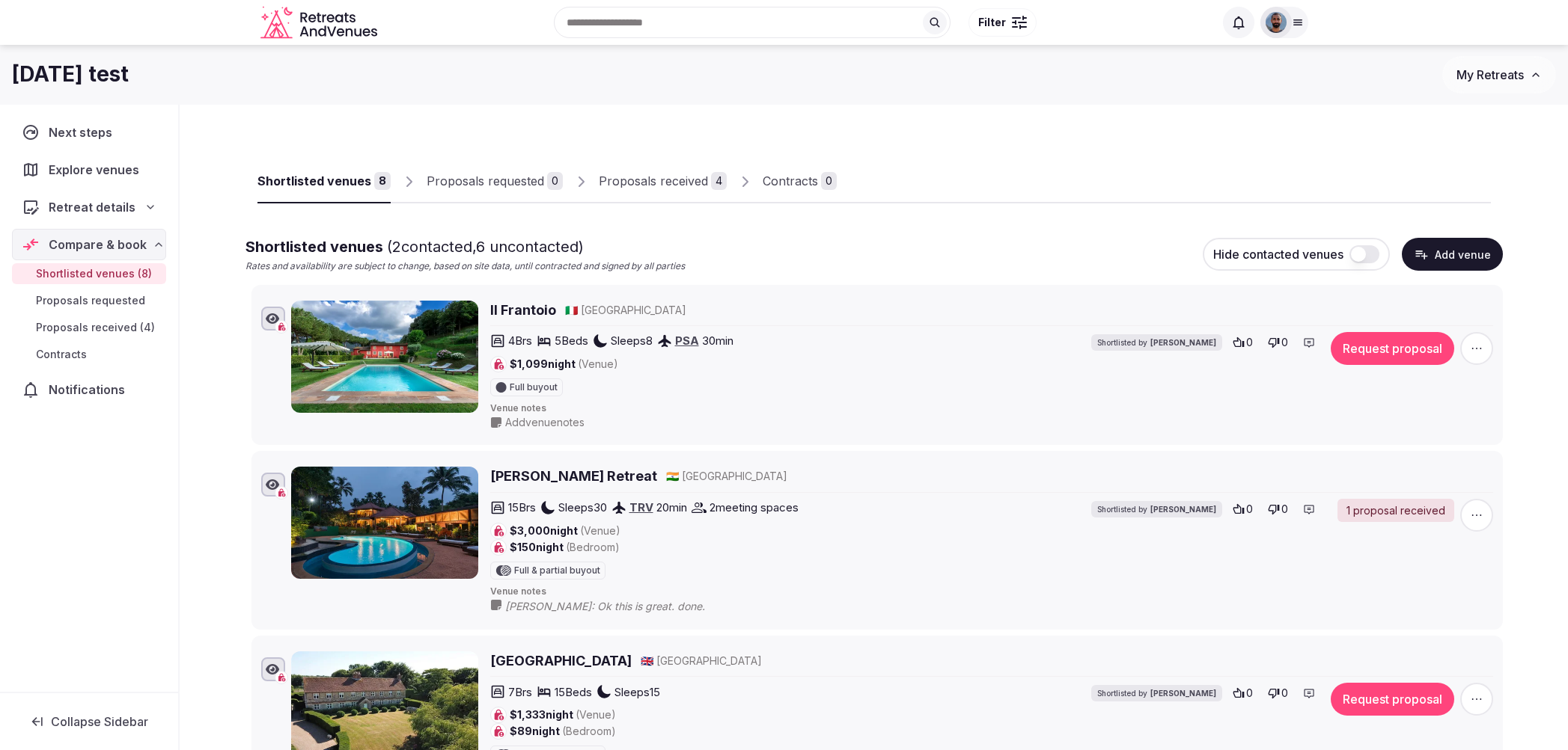
click at [674, 178] on div "Proposals received" at bounding box center [653, 181] width 110 height 18
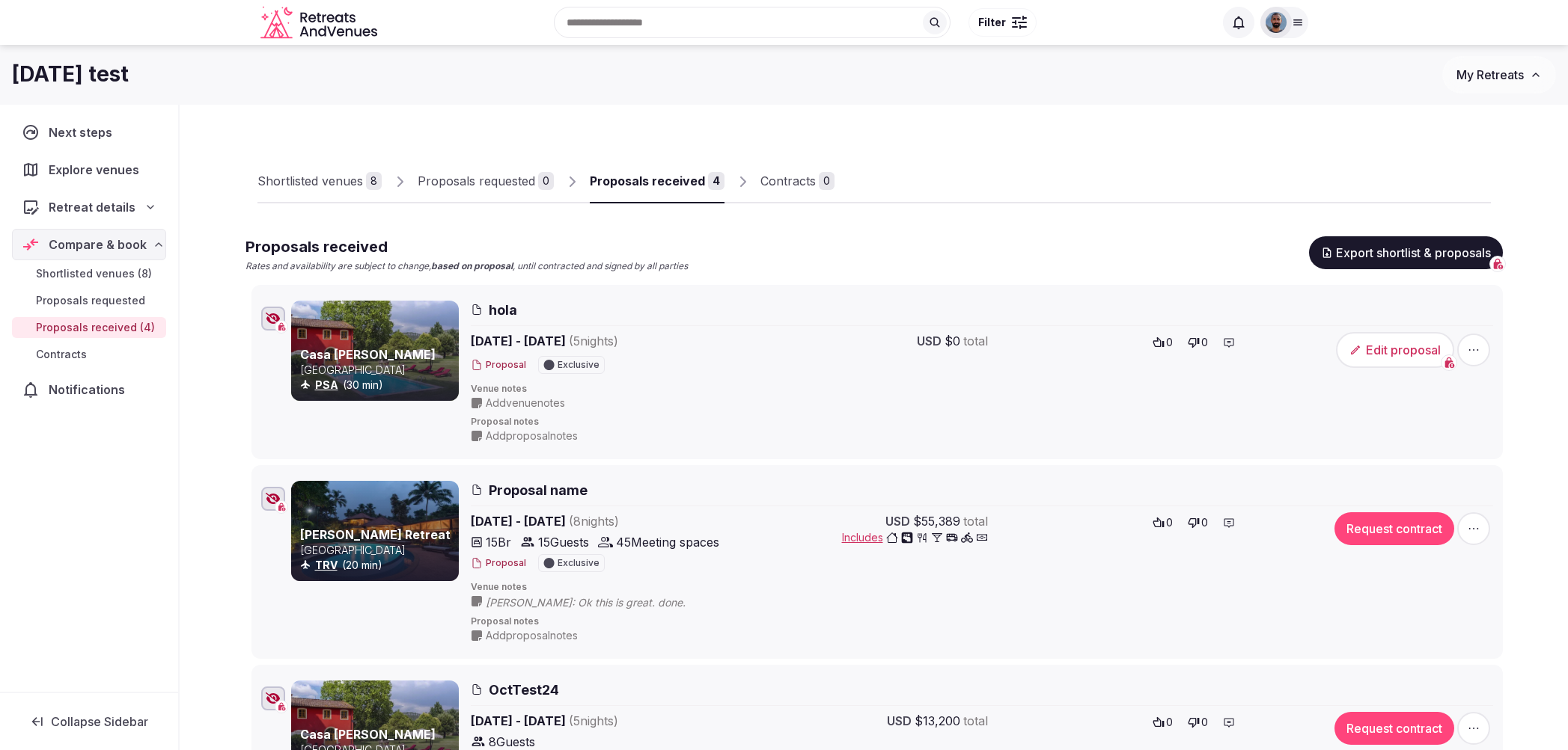
click at [297, 182] on div "Shortlisted venues" at bounding box center [310, 181] width 106 height 18
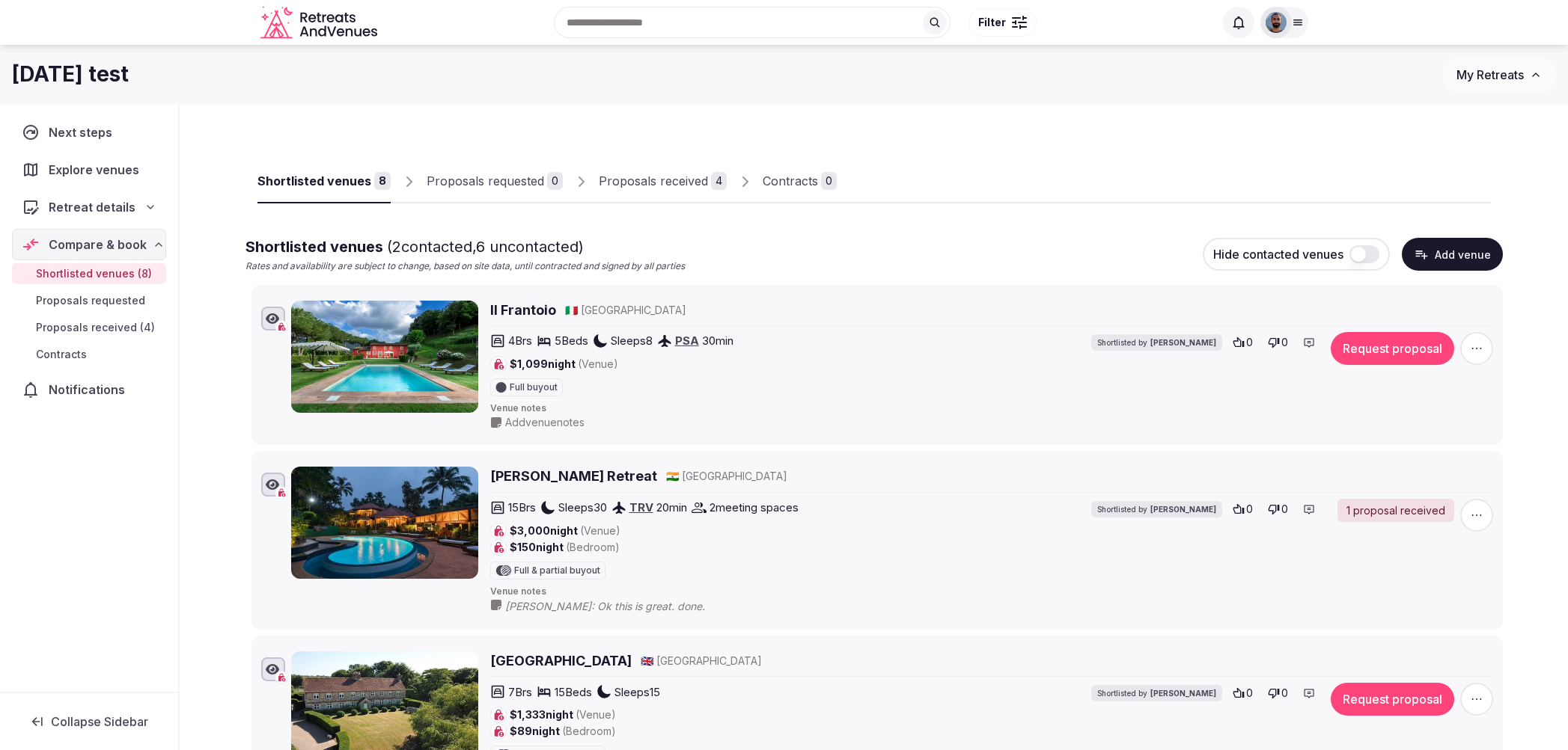
click at [398, 364] on img at bounding box center [384, 356] width 187 height 112
click at [97, 724] on span "Collapse Sidebar" at bounding box center [99, 722] width 97 height 15
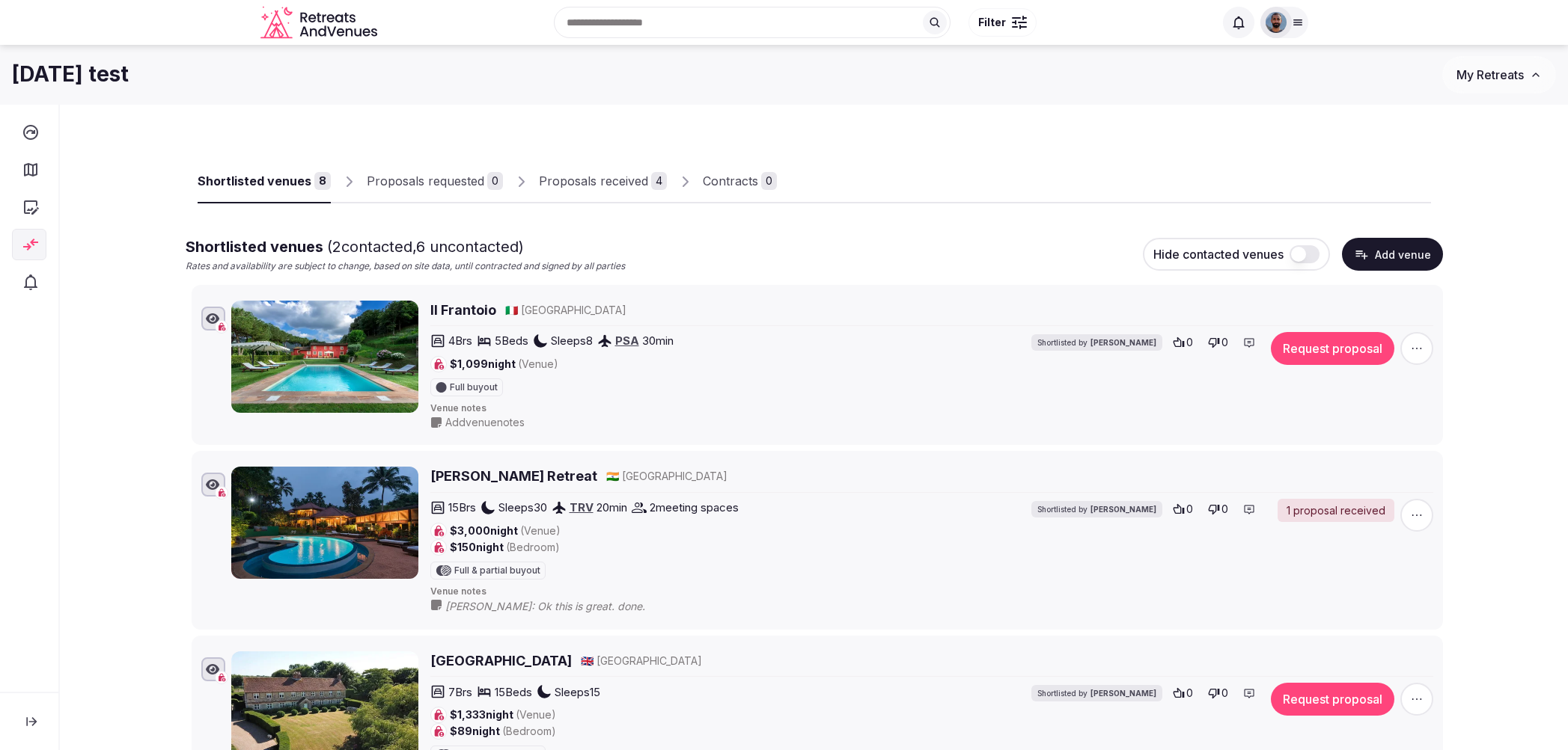
click at [22, 721] on button at bounding box center [31, 721] width 39 height 33
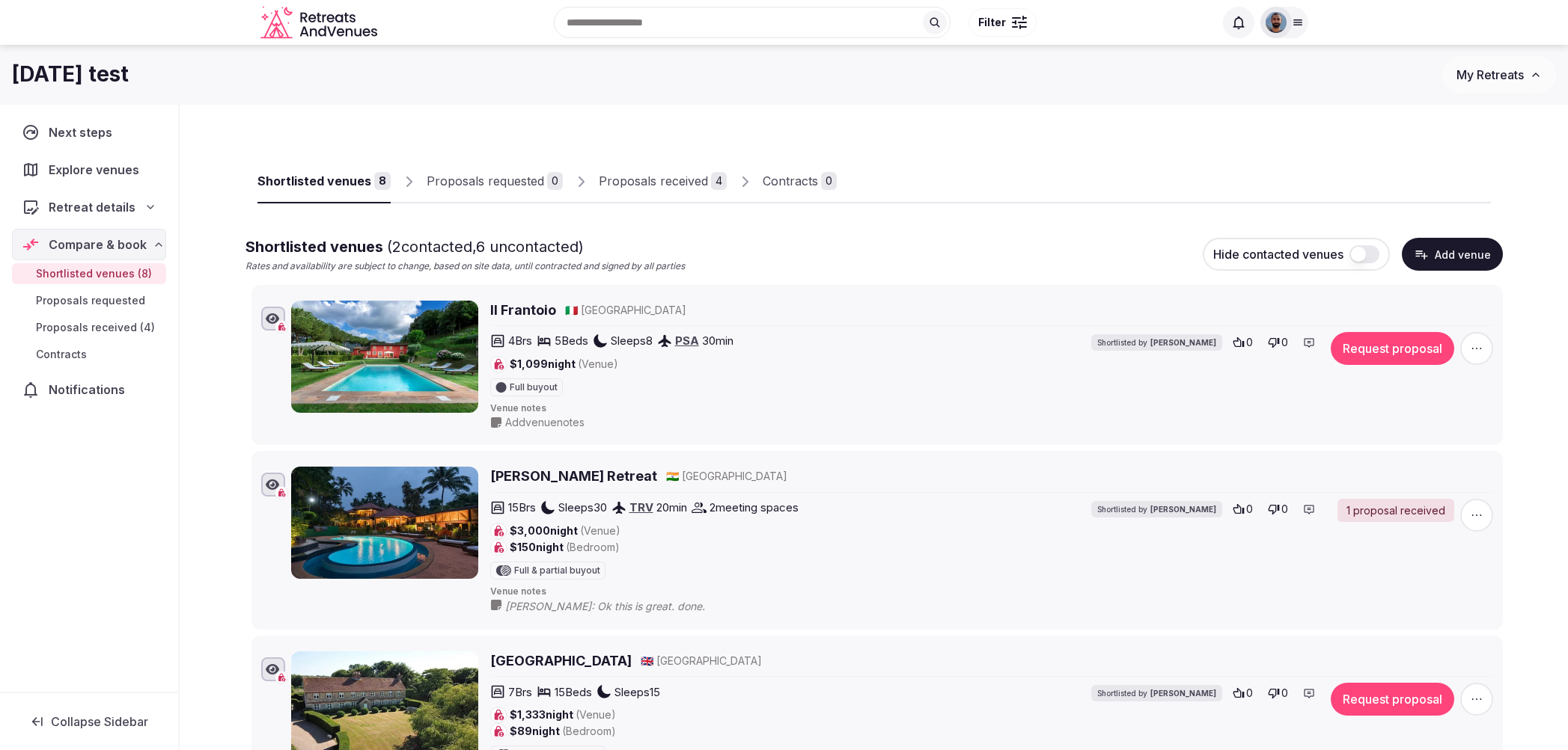
click at [37, 722] on icon at bounding box center [37, 721] width 11 height 9
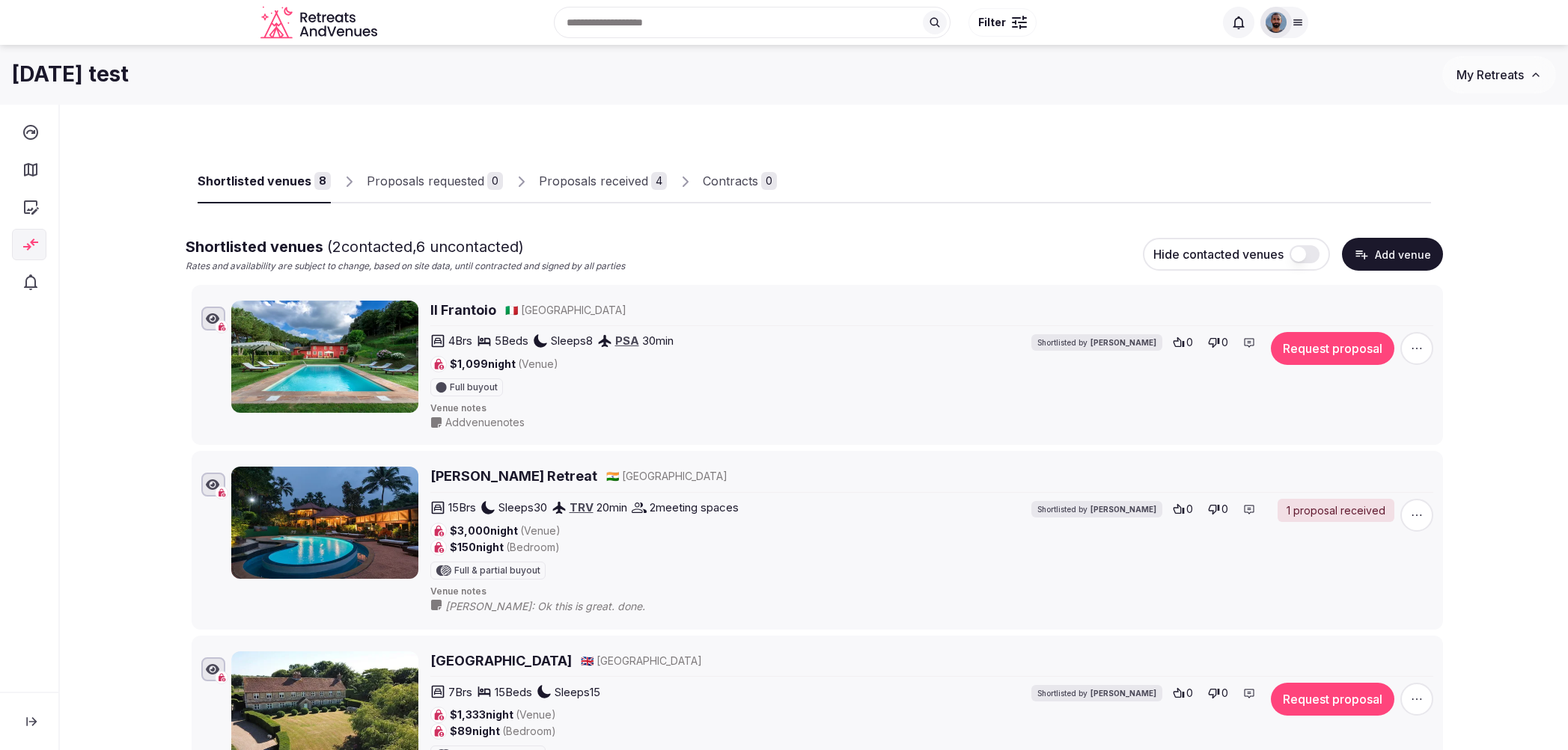
click at [20, 722] on button at bounding box center [31, 721] width 39 height 33
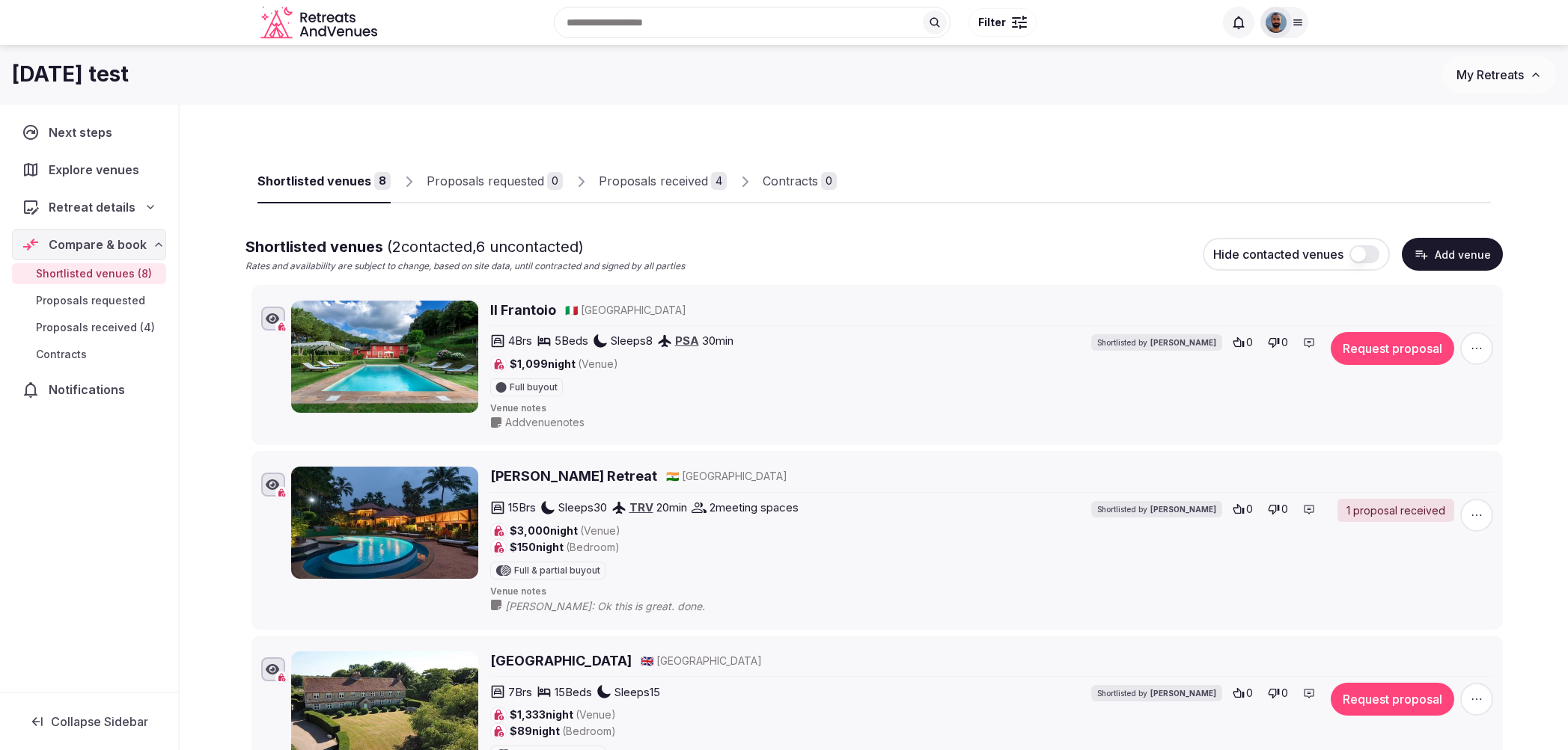
click at [1373, 257] on button "button" at bounding box center [1363, 254] width 30 height 18
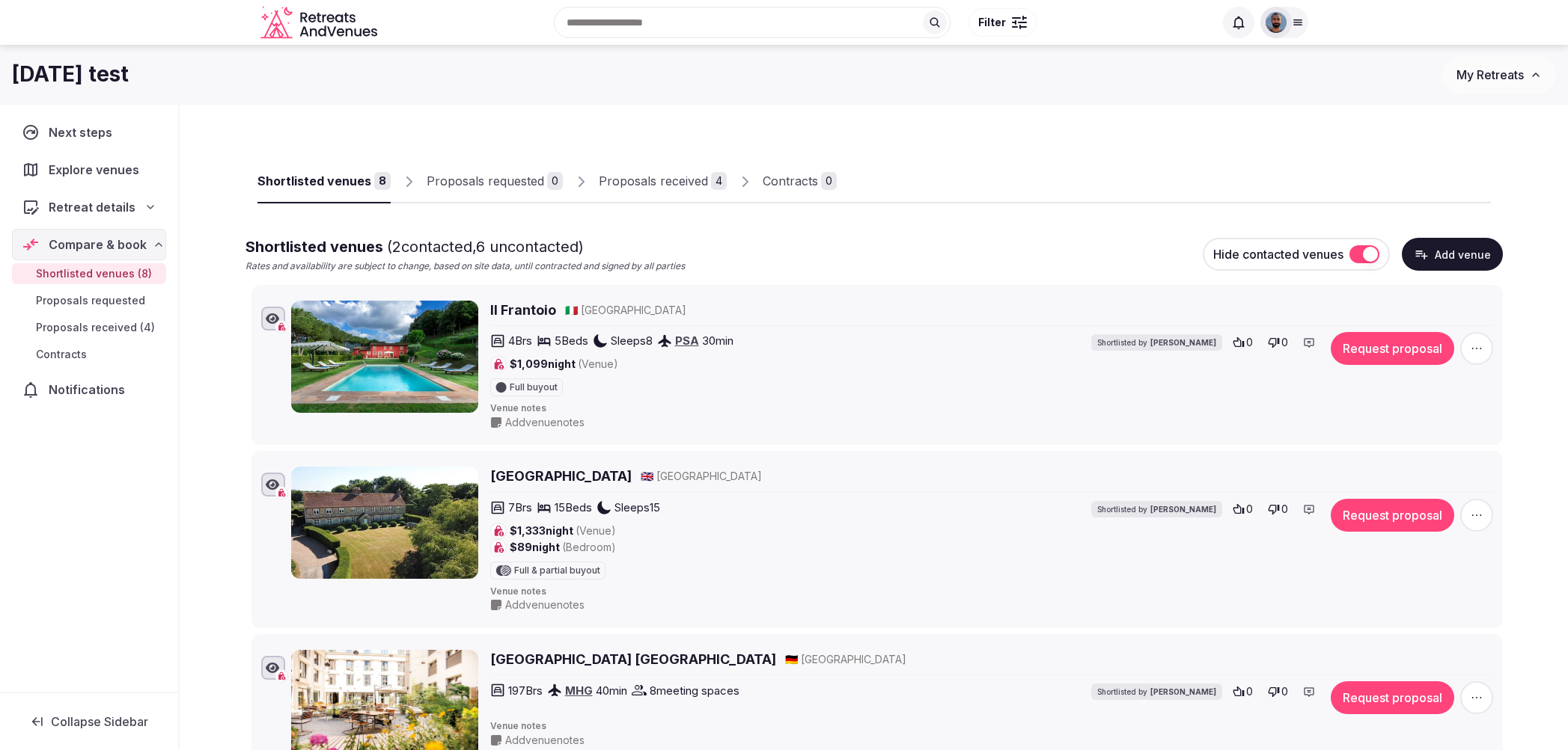
click at [1364, 256] on button "button" at bounding box center [1363, 254] width 30 height 18
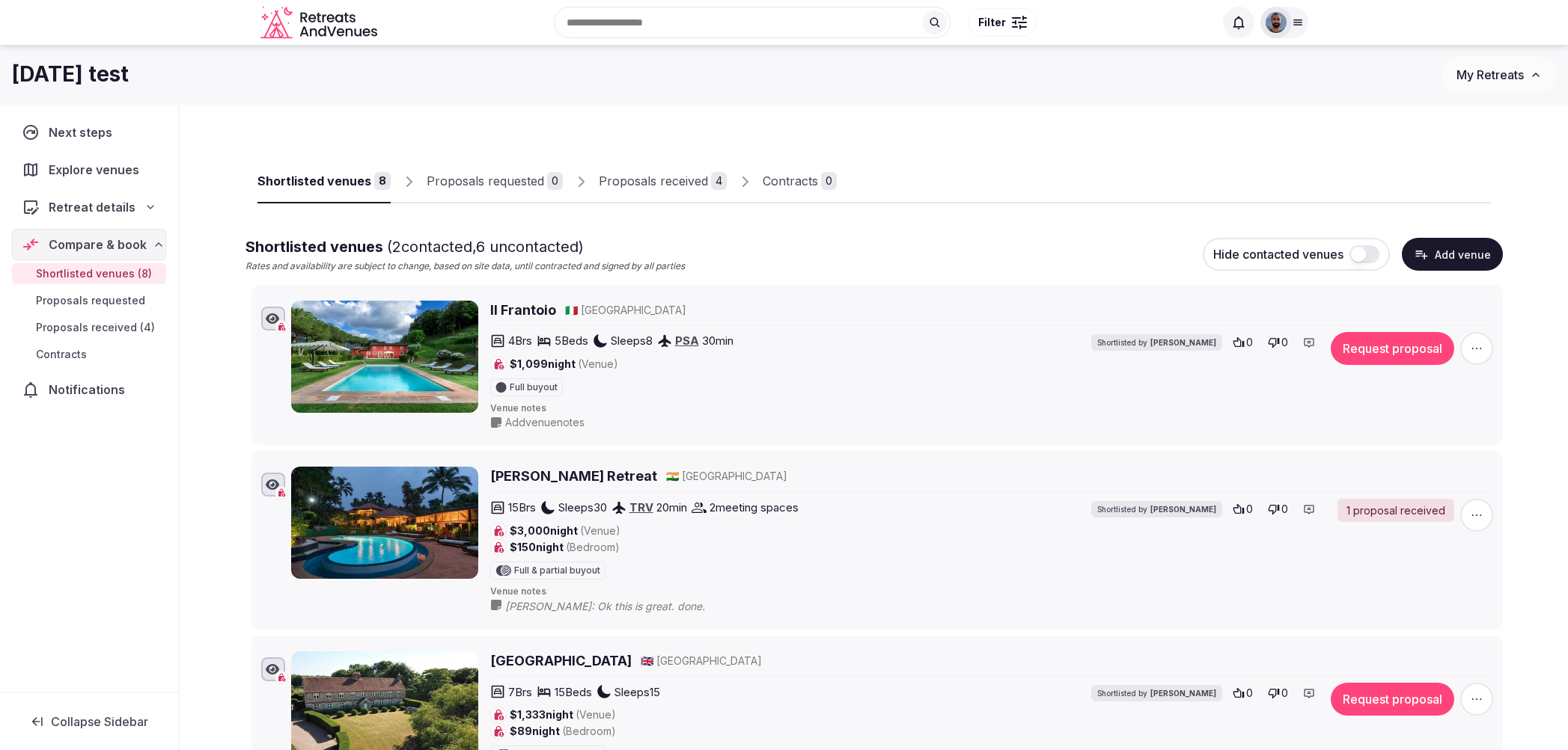
click at [1458, 256] on button "Add venue" at bounding box center [1452, 254] width 101 height 33
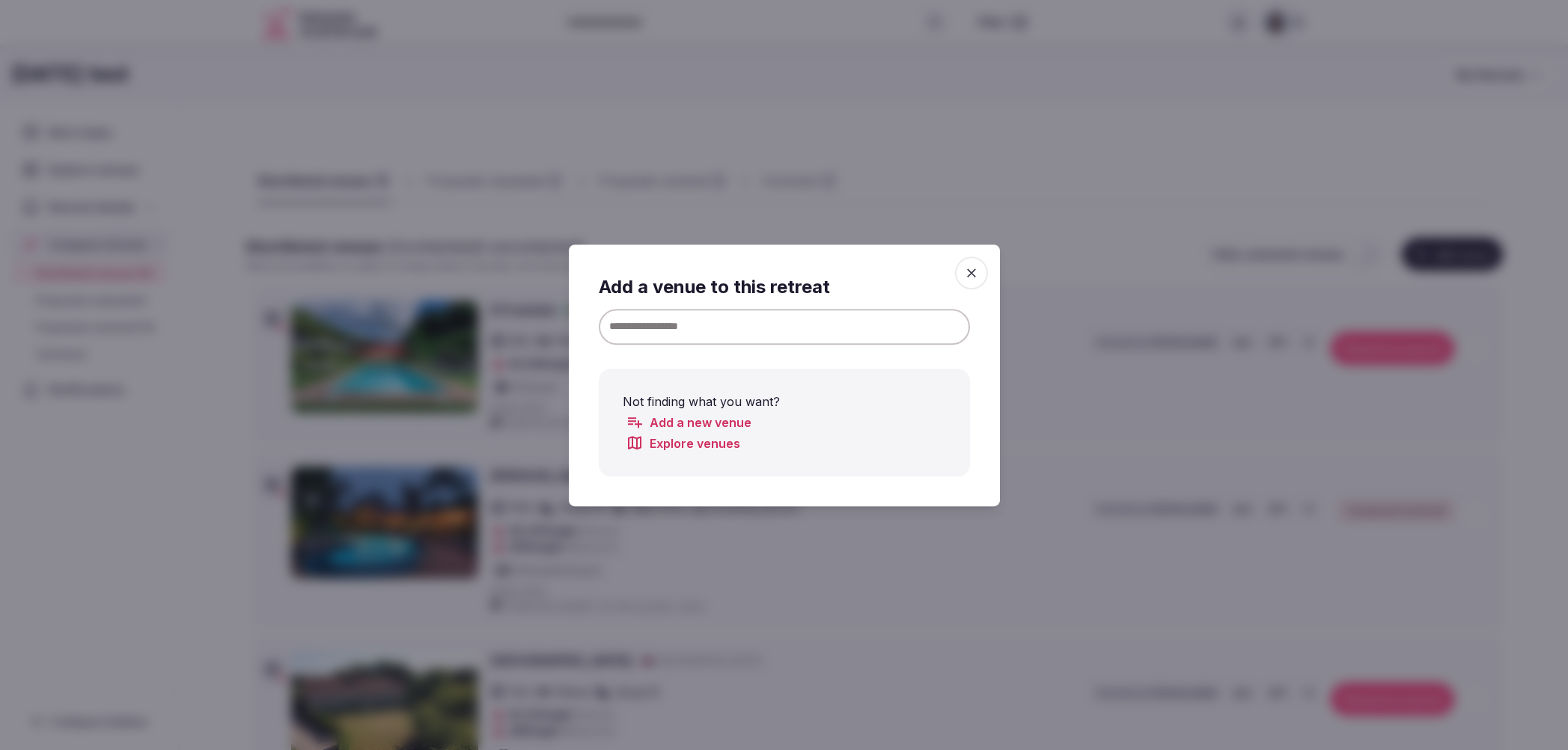
click at [713, 426] on link "Add a new venue" at bounding box center [688, 422] width 126 height 18
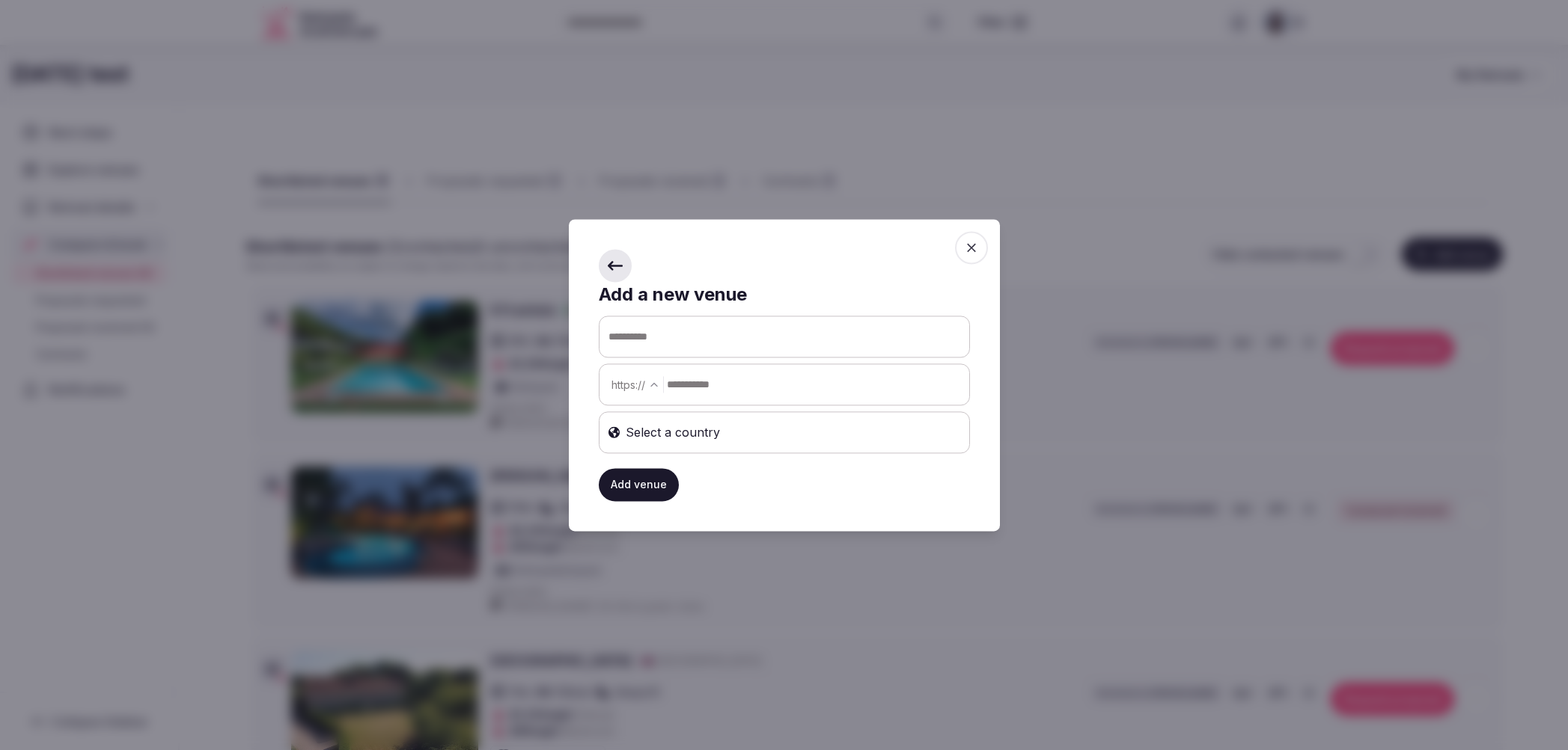
click at [608, 258] on span at bounding box center [615, 265] width 33 height 33
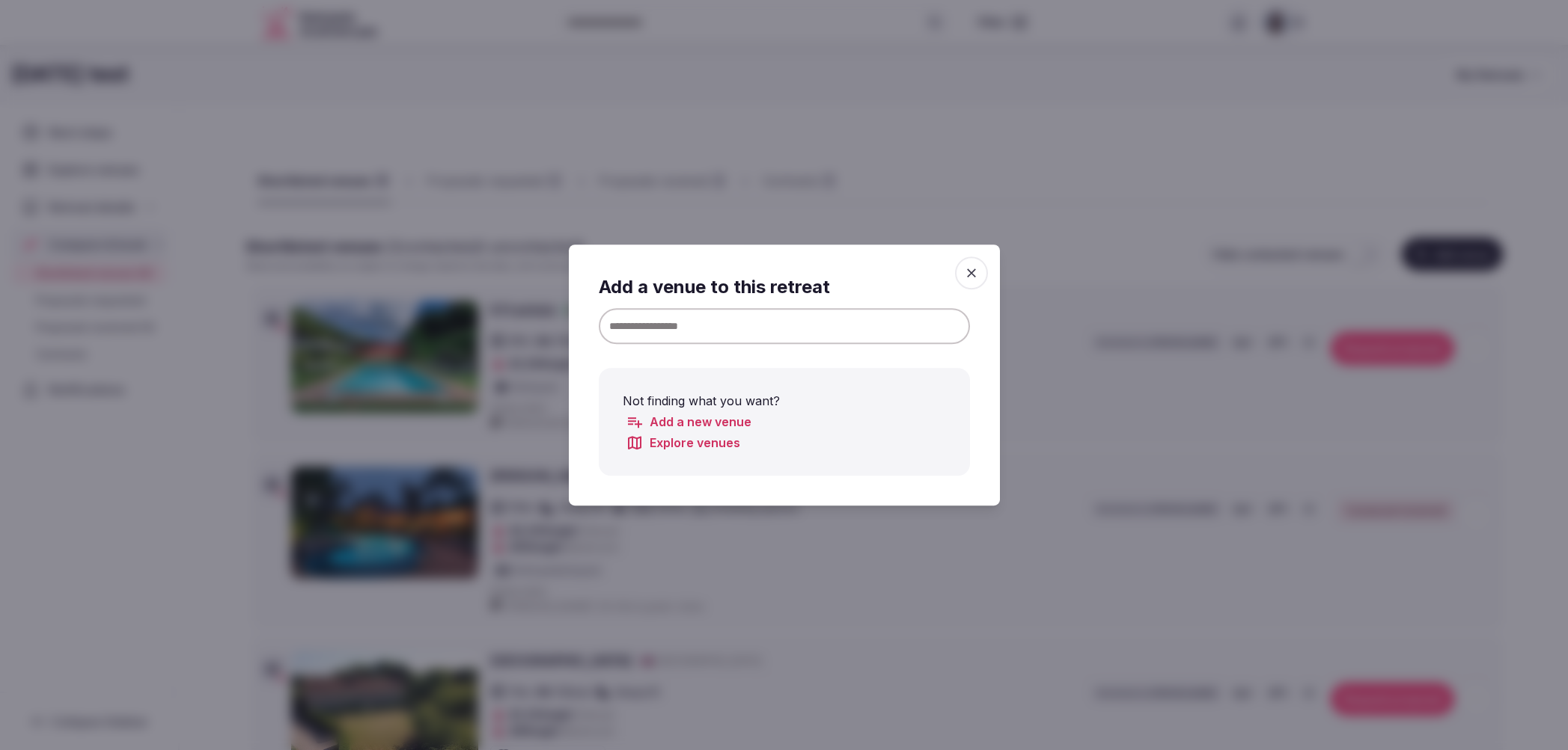
click at [969, 276] on icon "button" at bounding box center [970, 273] width 9 height 9
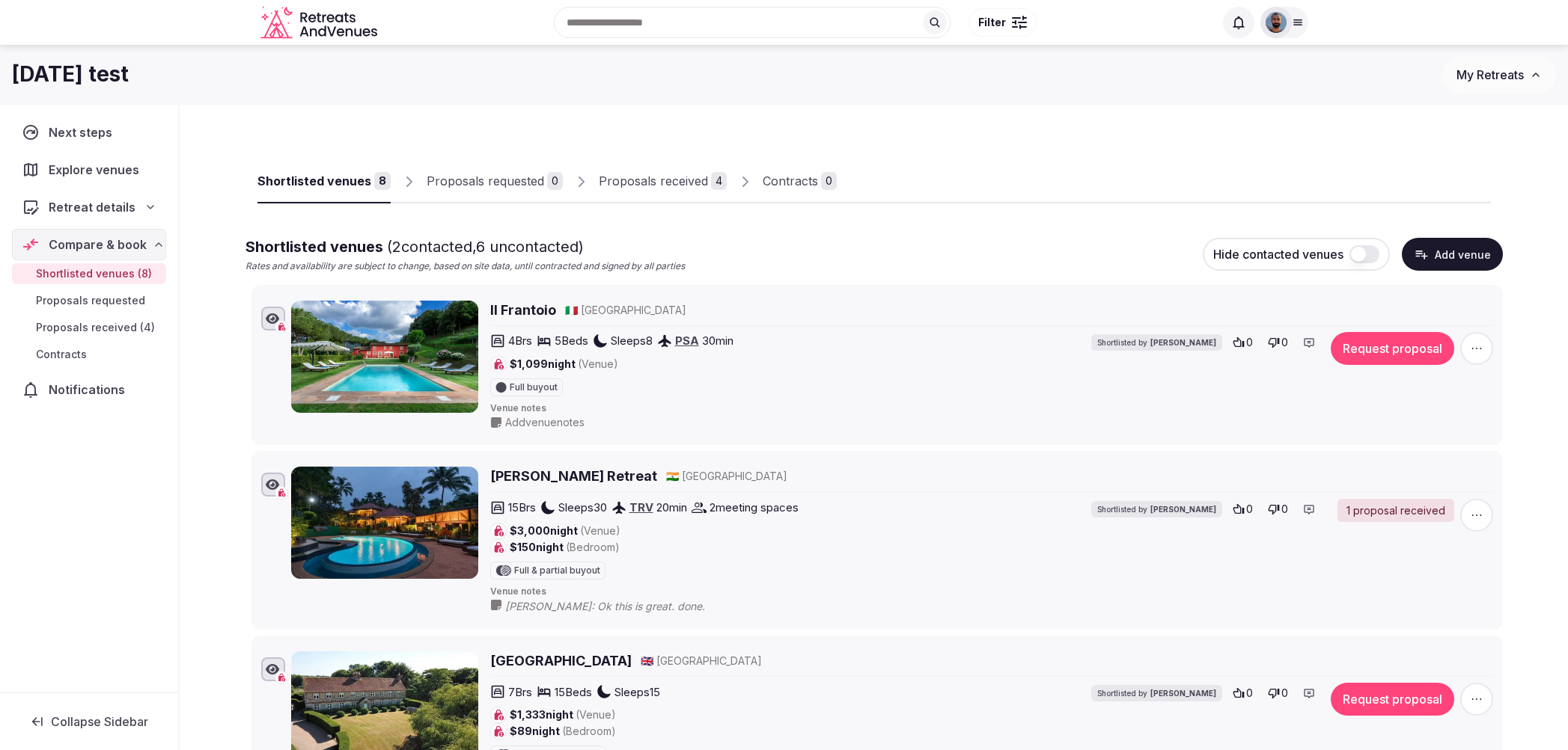
click at [1439, 256] on button "Add venue" at bounding box center [1452, 254] width 101 height 33
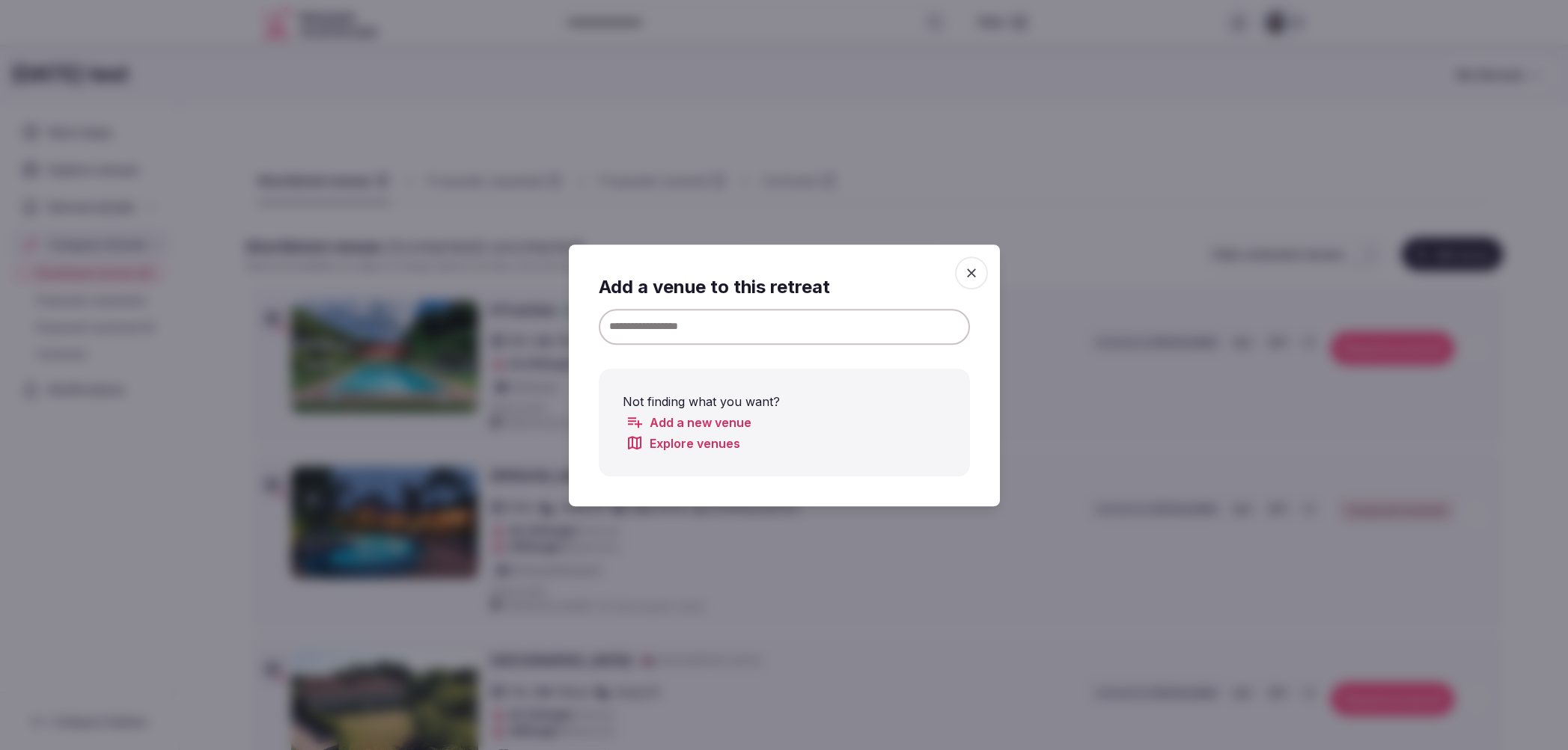
click at [682, 337] on input at bounding box center [784, 326] width 371 height 36
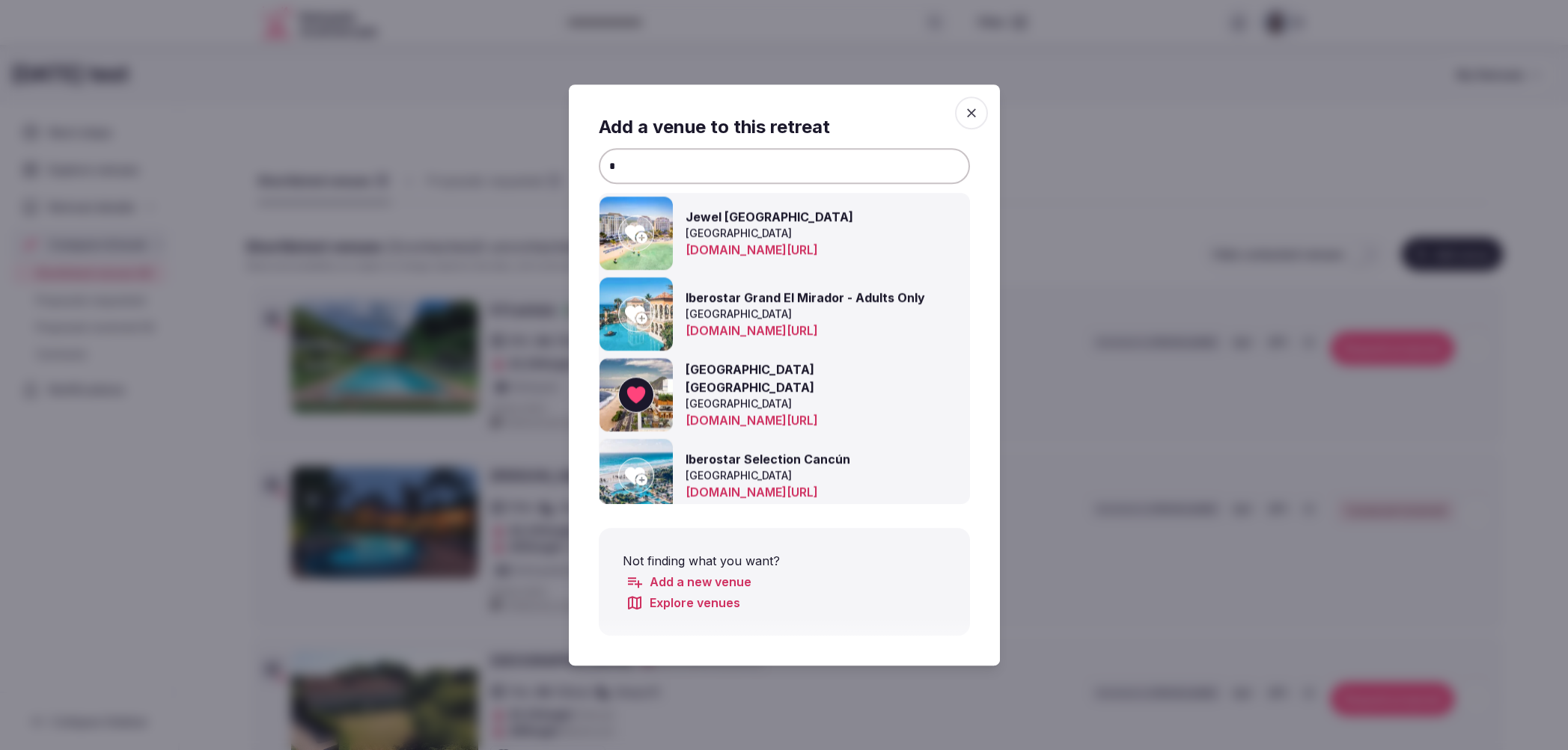
type input "*"
click at [972, 109] on icon "button" at bounding box center [971, 113] width 15 height 15
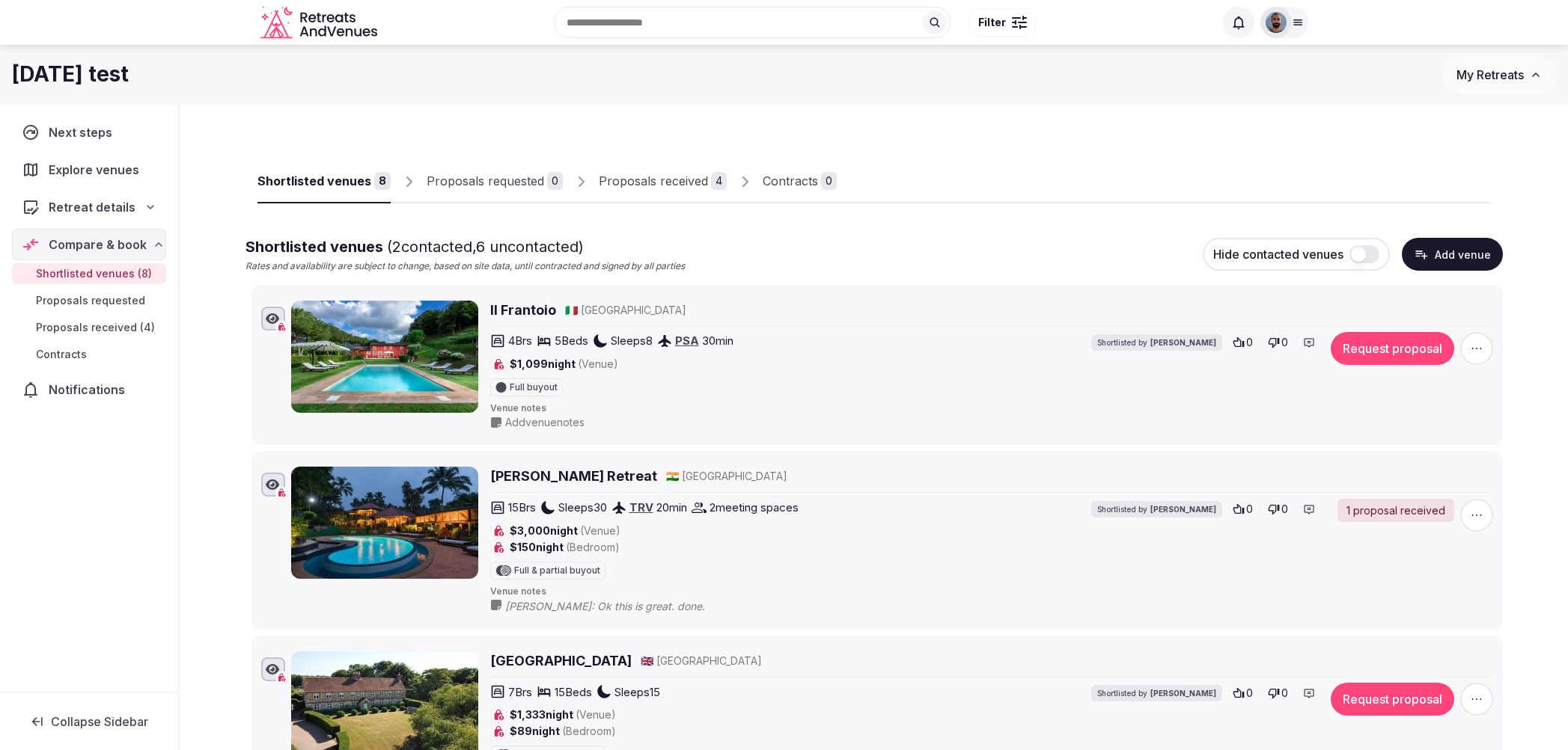
click at [850, 146] on div "Shortlisted venues 8 Proposals requested 0 Proposals received 4 Contracts 0" at bounding box center [874, 169] width 1234 height 69
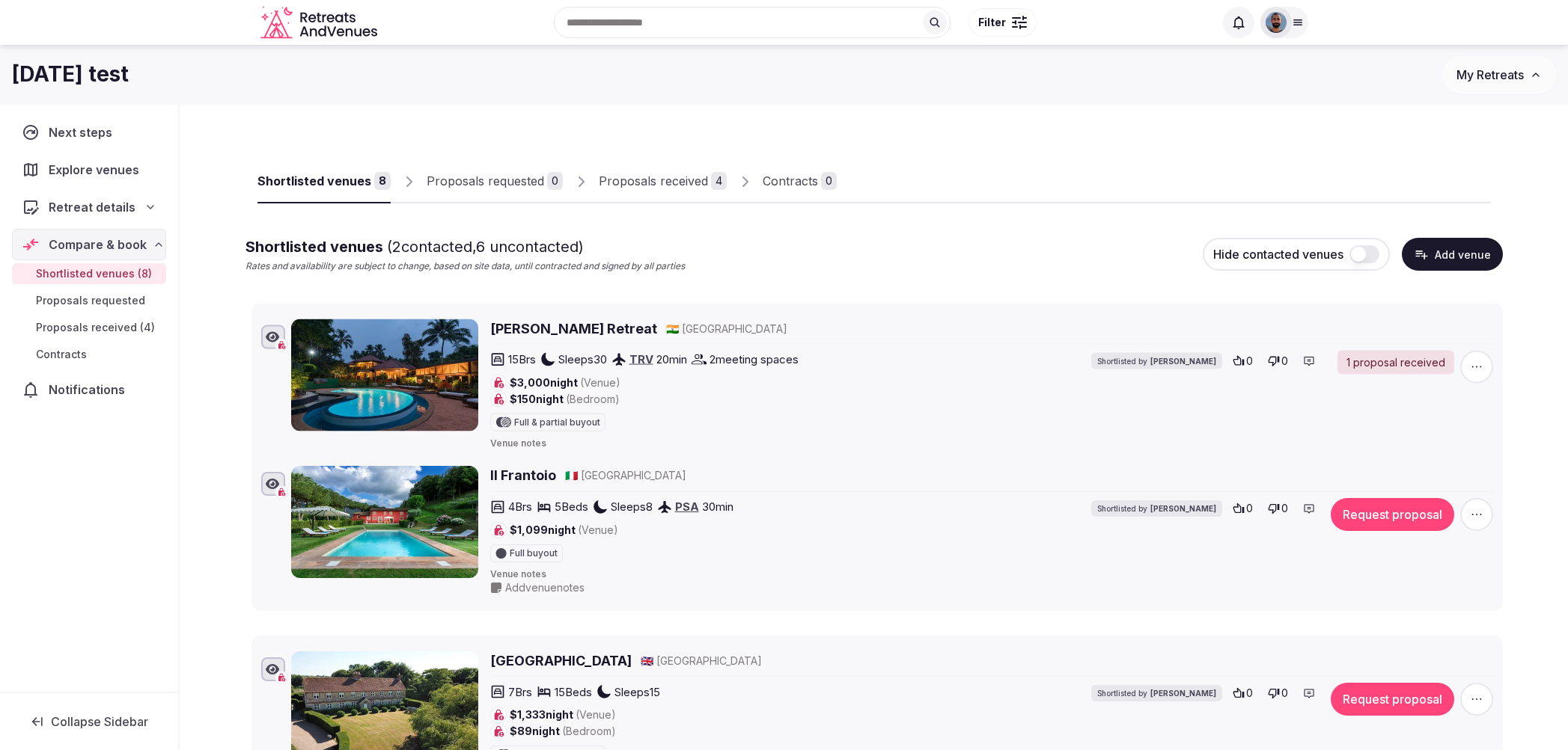
drag, startPoint x: 238, startPoint y: 309, endPoint x: 239, endPoint y: 464, distance: 155.0
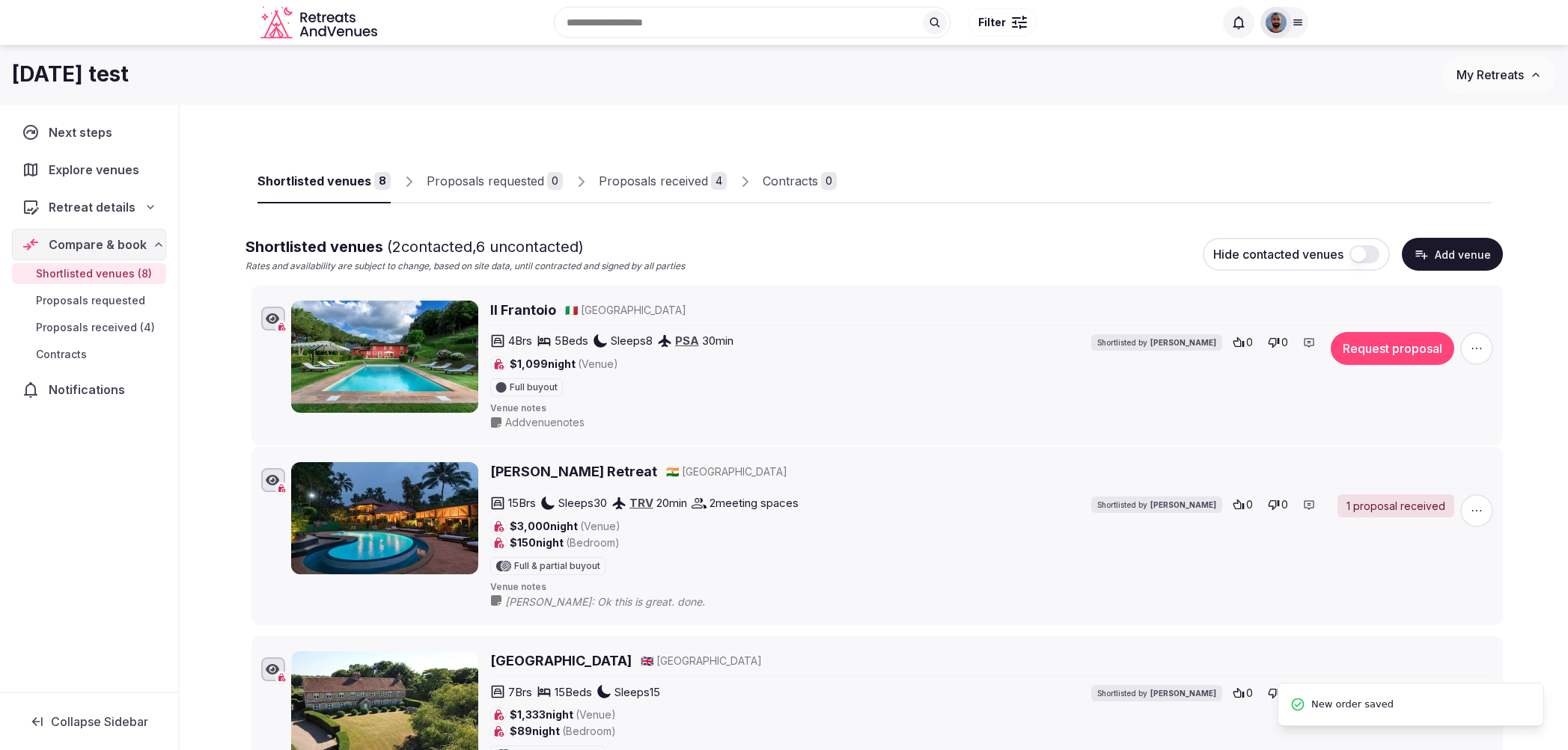
drag, startPoint x: 238, startPoint y: 302, endPoint x: 252, endPoint y: 448, distance: 146.7
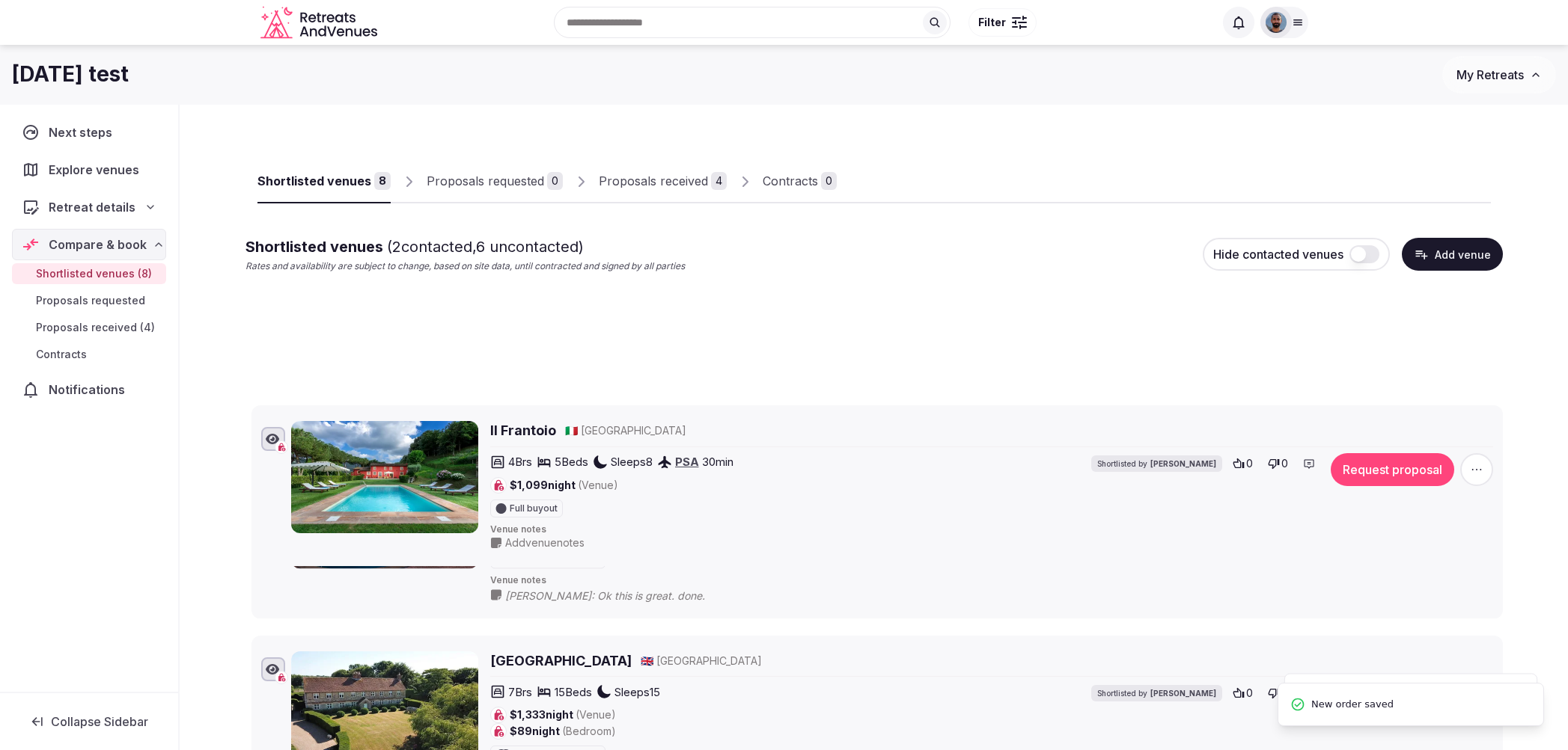
drag, startPoint x: 243, startPoint y: 296, endPoint x: 241, endPoint y: 428, distance: 132.0
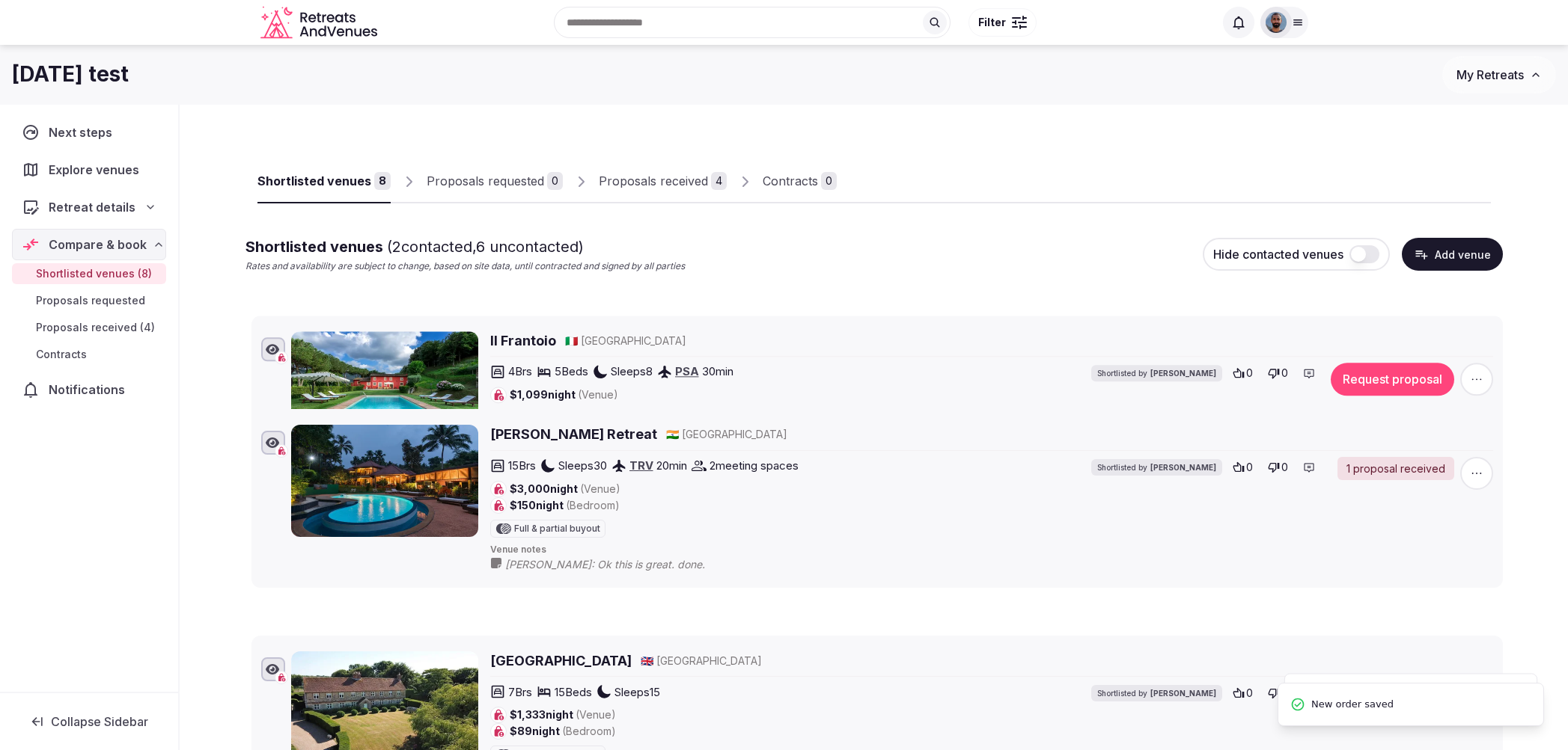
drag, startPoint x: 240, startPoint y: 300, endPoint x: 241, endPoint y: 424, distance: 124.0
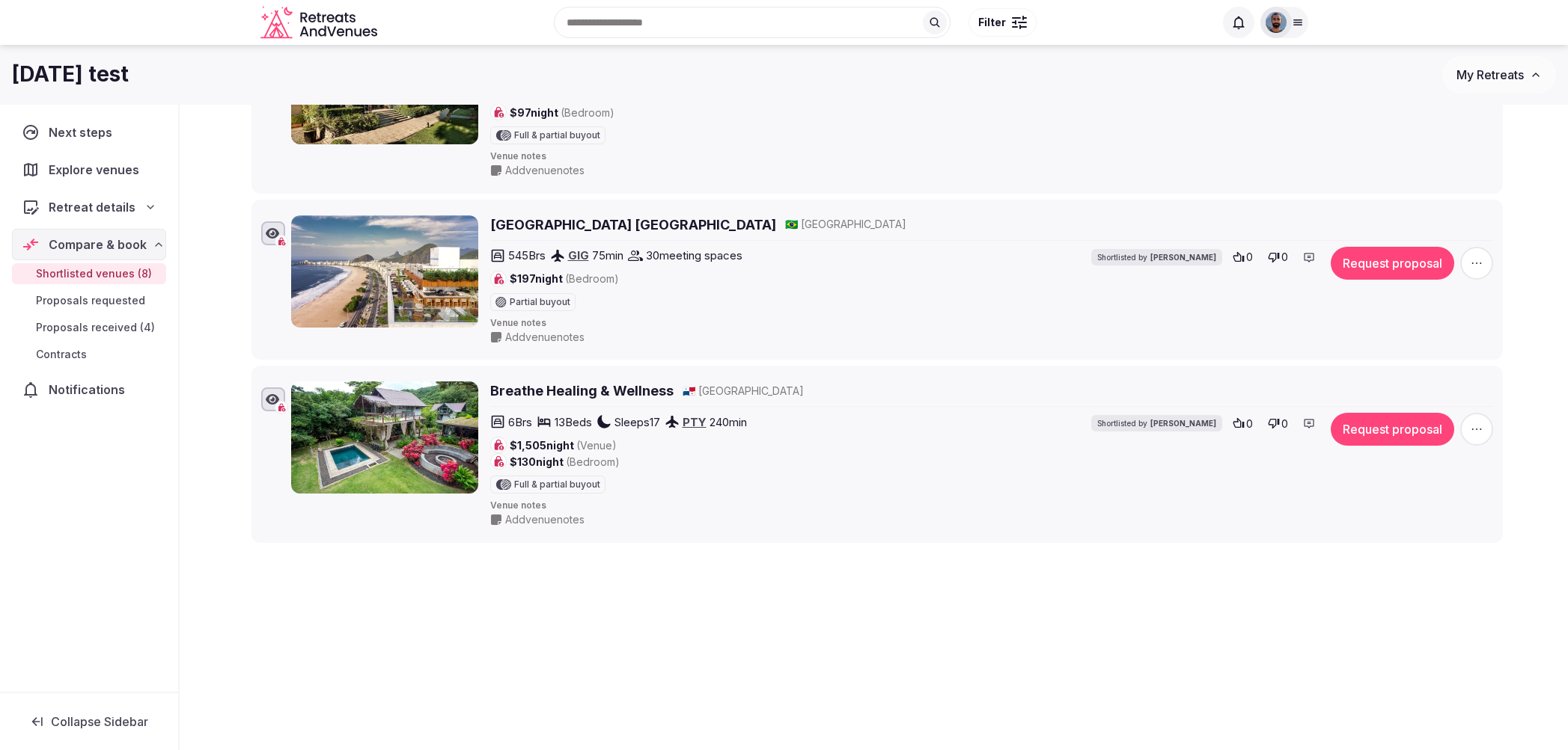
scroll to position [1118, 0]
click at [1472, 423] on icon "button" at bounding box center [1477, 430] width 15 height 15
click at [1468, 334] on button "Mark as not a fit" at bounding box center [1476, 331] width 125 height 24
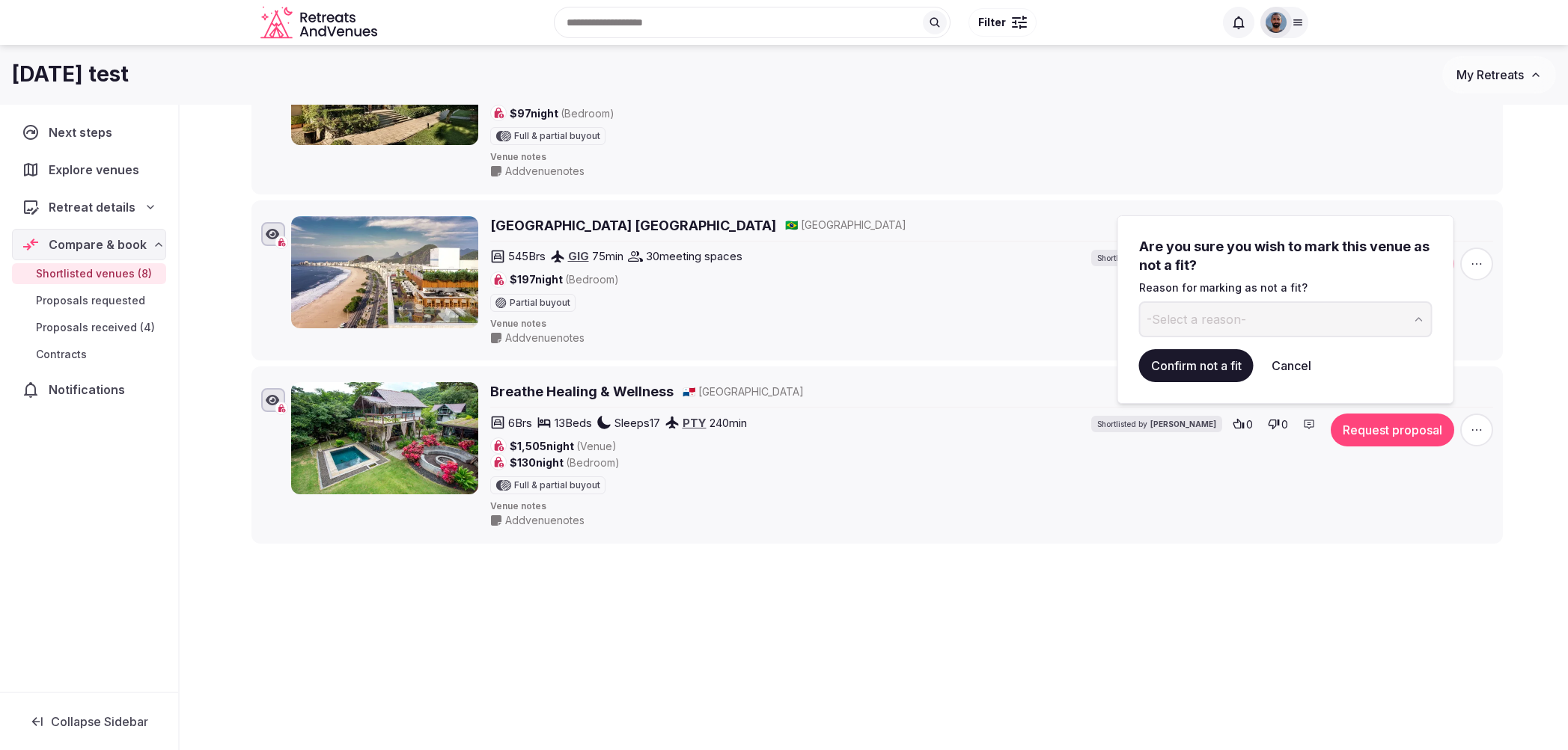
click at [1264, 320] on button "-Select a reason-" at bounding box center [1285, 319] width 293 height 36
click at [1198, 358] on button "Confirm not a fit" at bounding box center [1195, 366] width 114 height 33
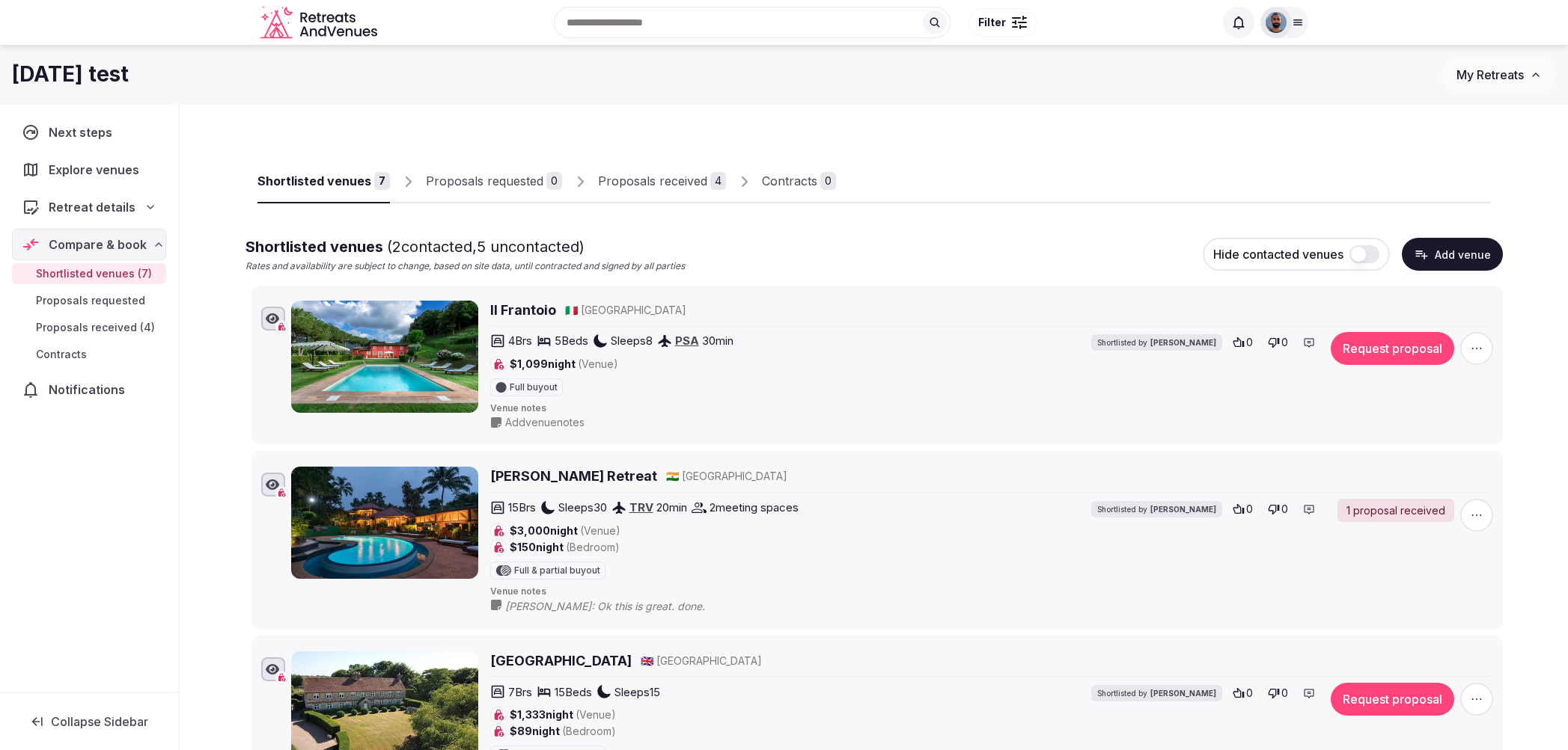
scroll to position [0, 0]
click at [1390, 510] on div "1 proposal received" at bounding box center [1396, 511] width 117 height 24
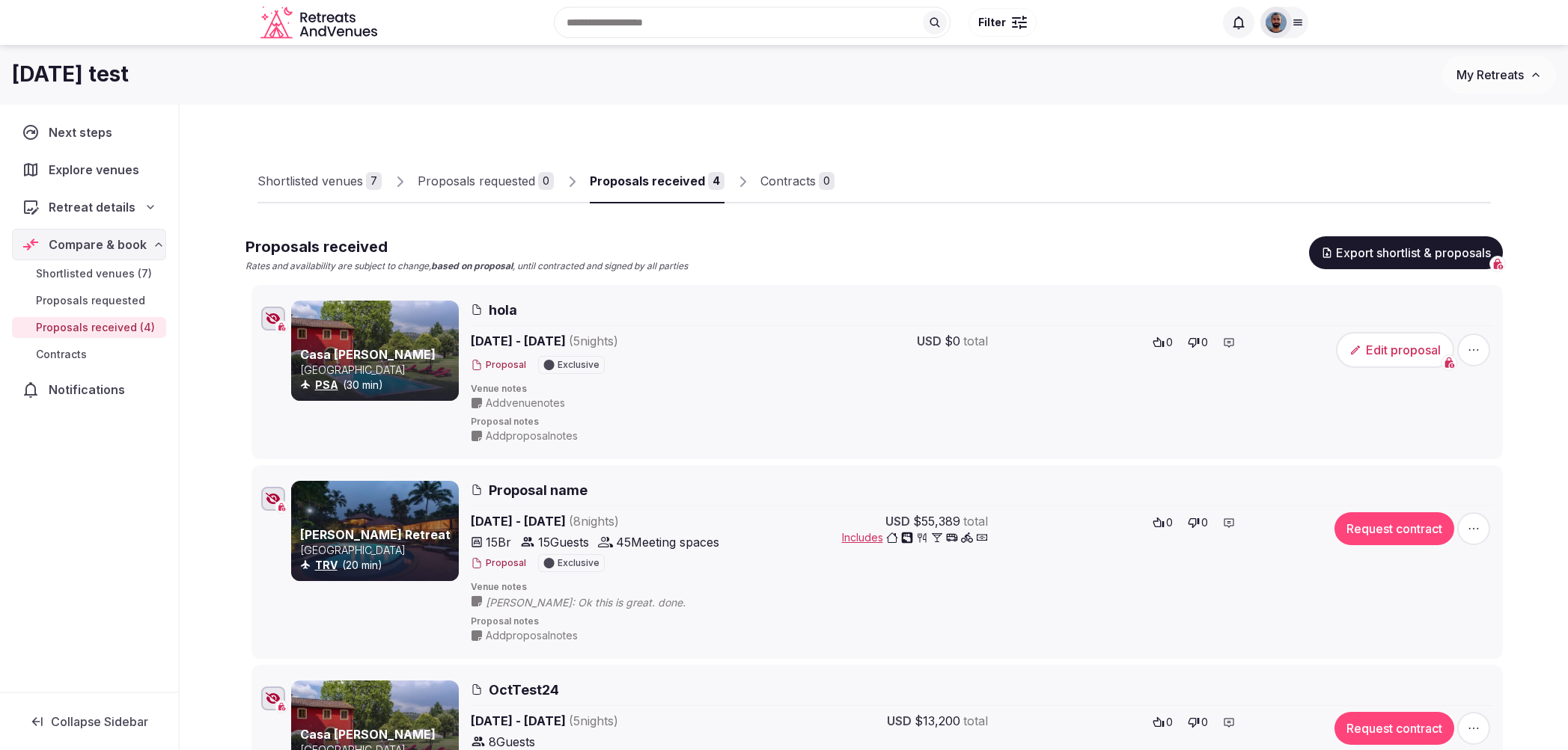
click at [309, 185] on div "Shortlisted venues" at bounding box center [310, 181] width 106 height 18
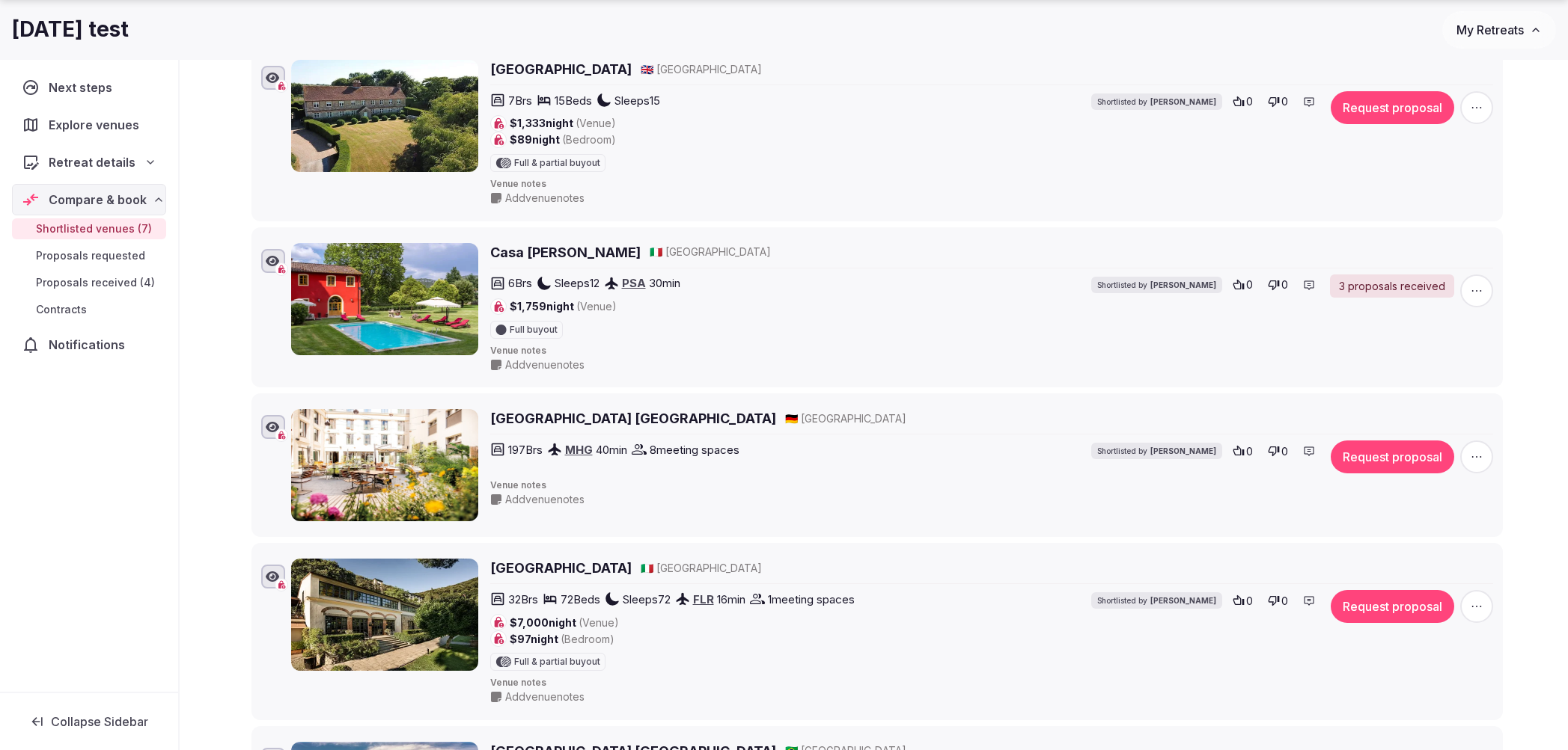
scroll to position [610, 0]
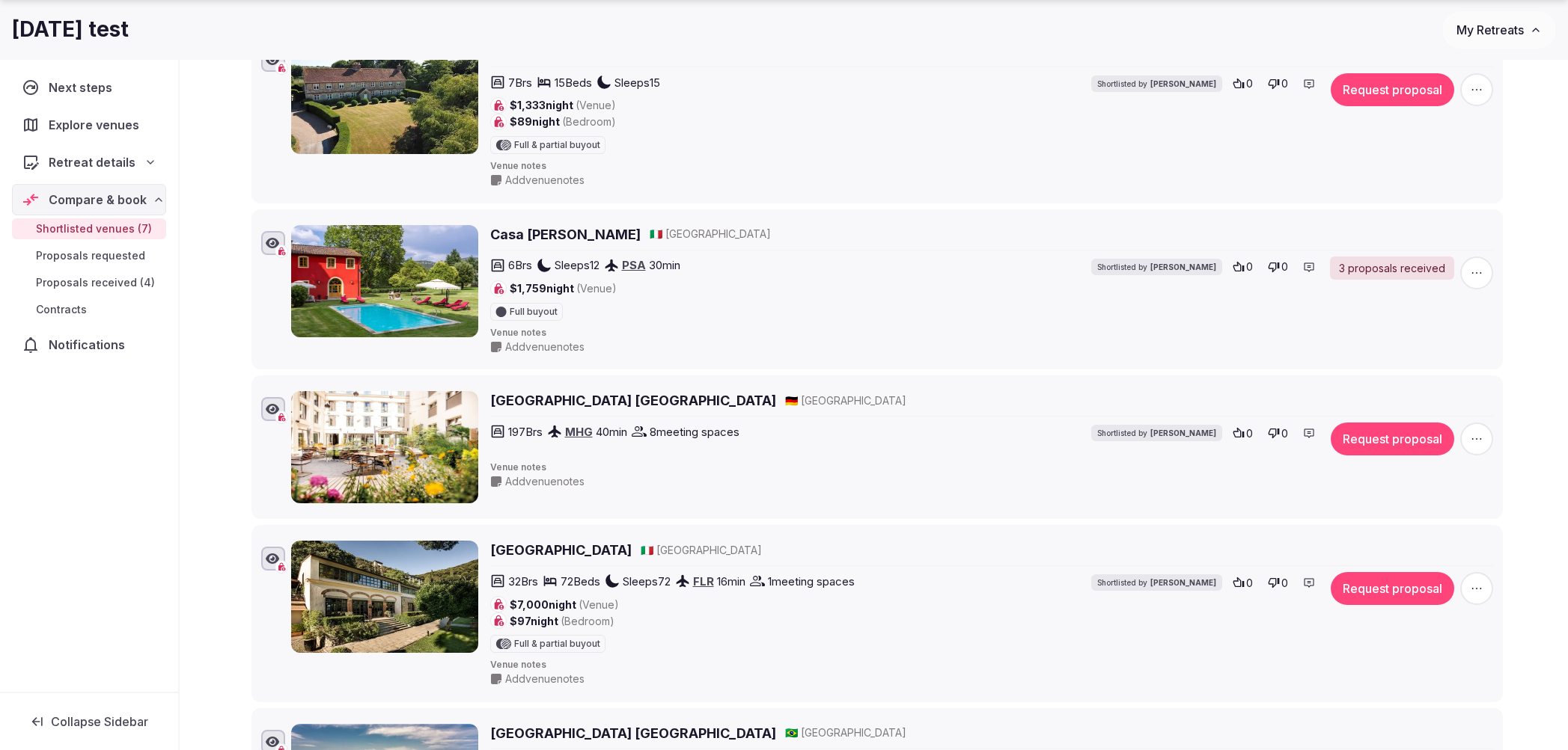
click at [1373, 264] on div "3 proposals received" at bounding box center [1391, 268] width 124 height 24
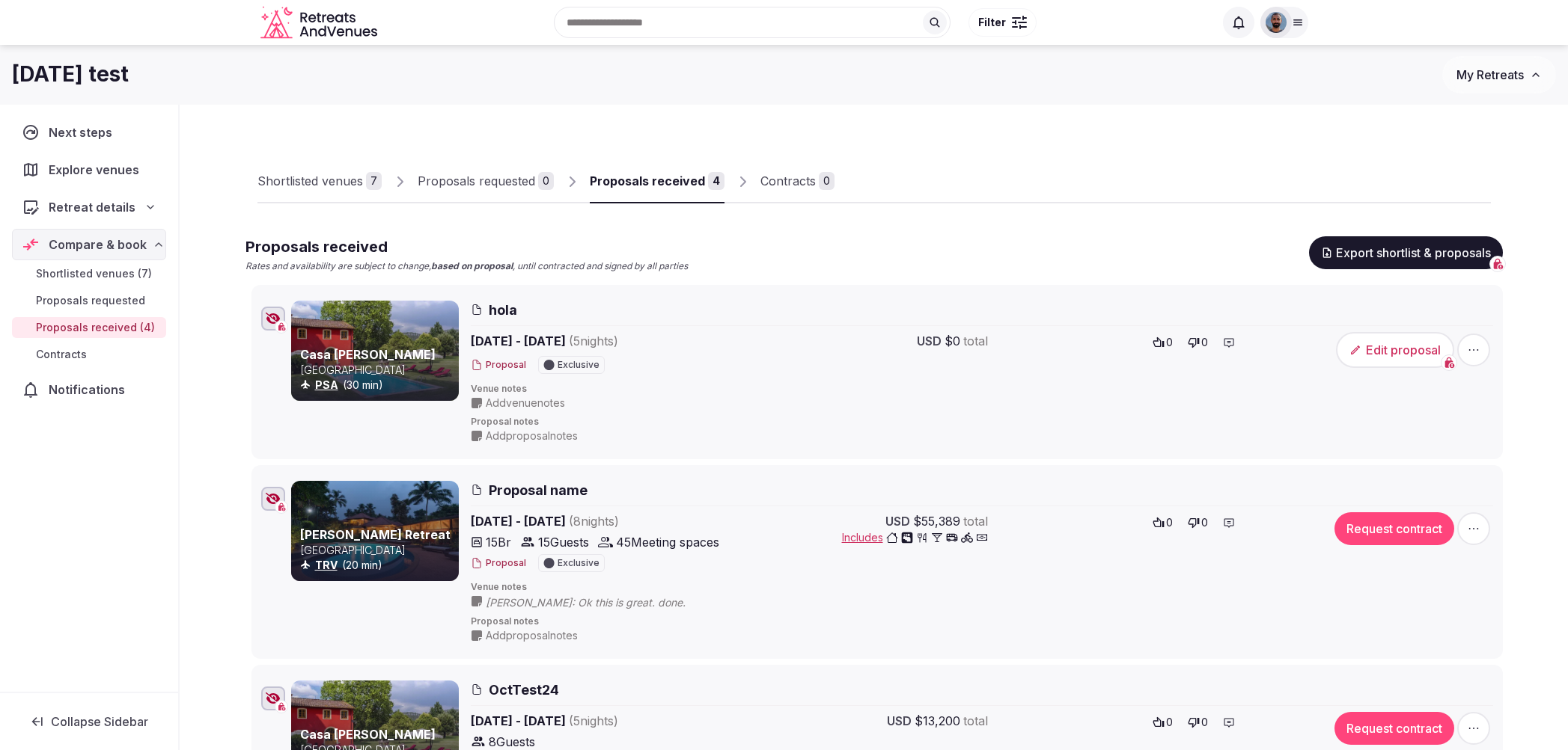
click at [333, 181] on div "Shortlisted venues" at bounding box center [310, 181] width 106 height 18
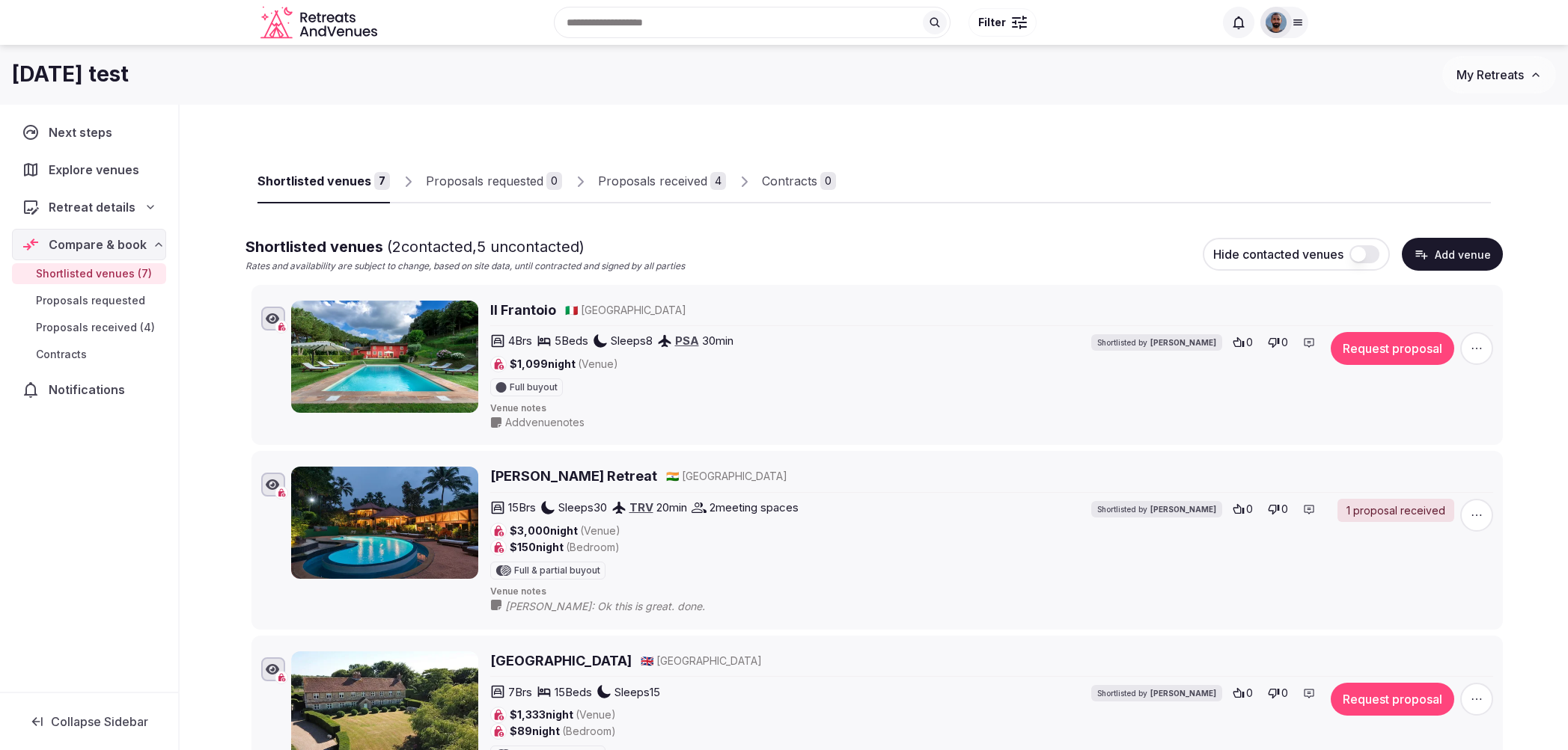
click at [242, 303] on icon at bounding box center [240, 298] width 10 height 15
click at [241, 297] on icon at bounding box center [240, 298] width 10 height 15
click at [239, 303] on icon at bounding box center [239, 297] width 22 height 22
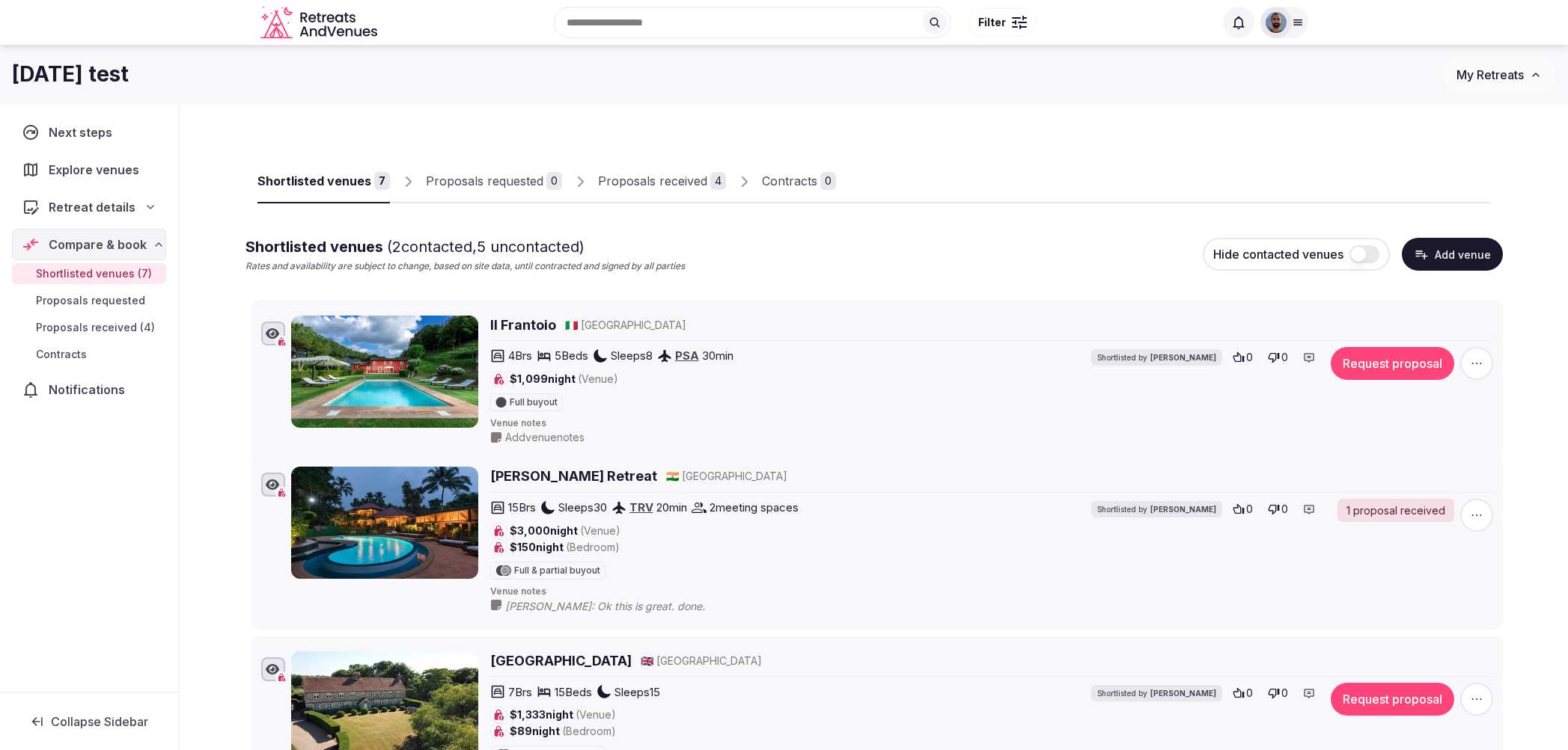
drag, startPoint x: 243, startPoint y: 293, endPoint x: 242, endPoint y: 308, distance: 15.0
click at [242, 308] on icon at bounding box center [239, 312] width 22 height 22
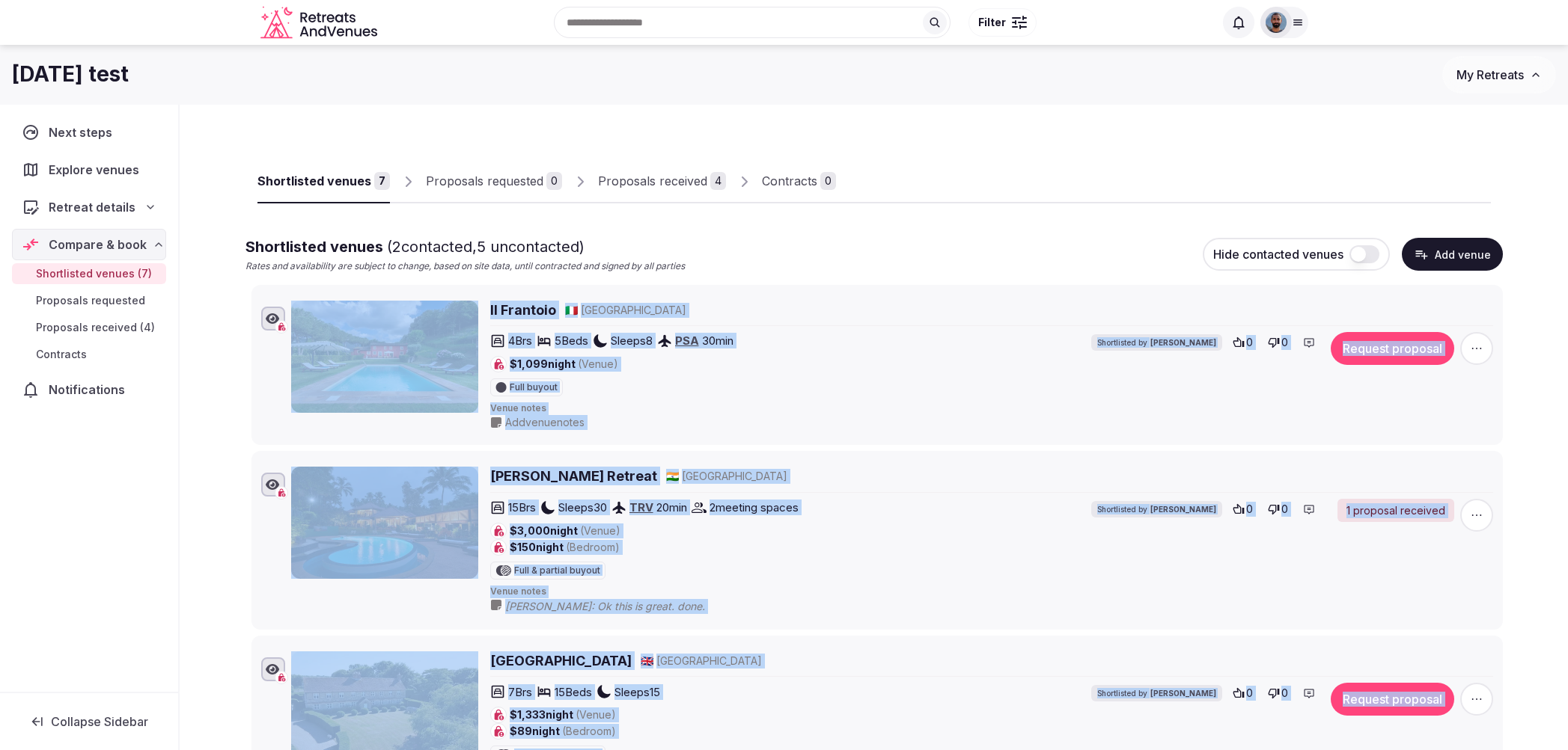
click at [1474, 351] on icon "button" at bounding box center [1477, 349] width 15 height 15
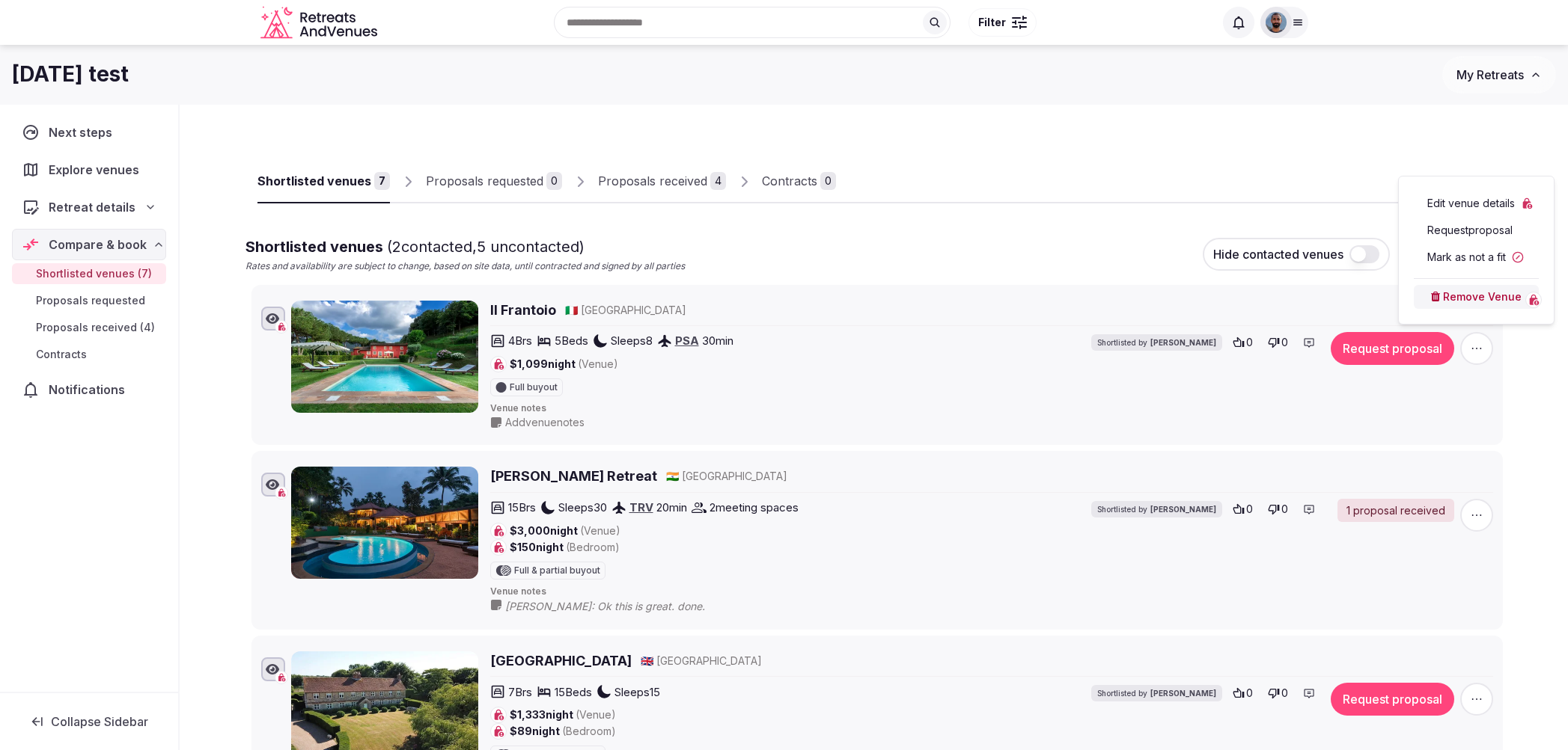
click at [1477, 352] on icon "button" at bounding box center [1477, 349] width 15 height 15
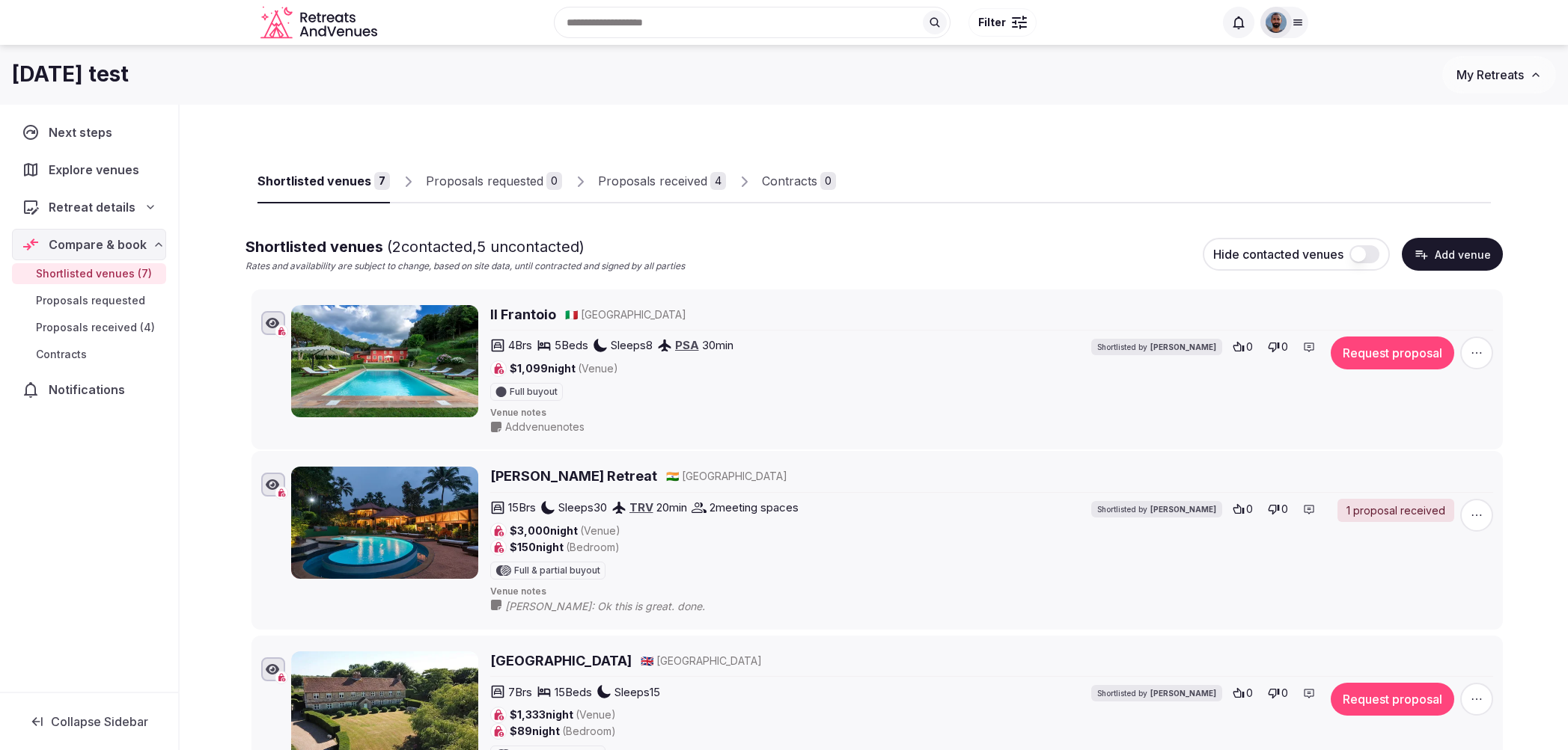
click at [236, 305] on icon at bounding box center [239, 302] width 22 height 22
